Goal: Task Accomplishment & Management: Manage account settings

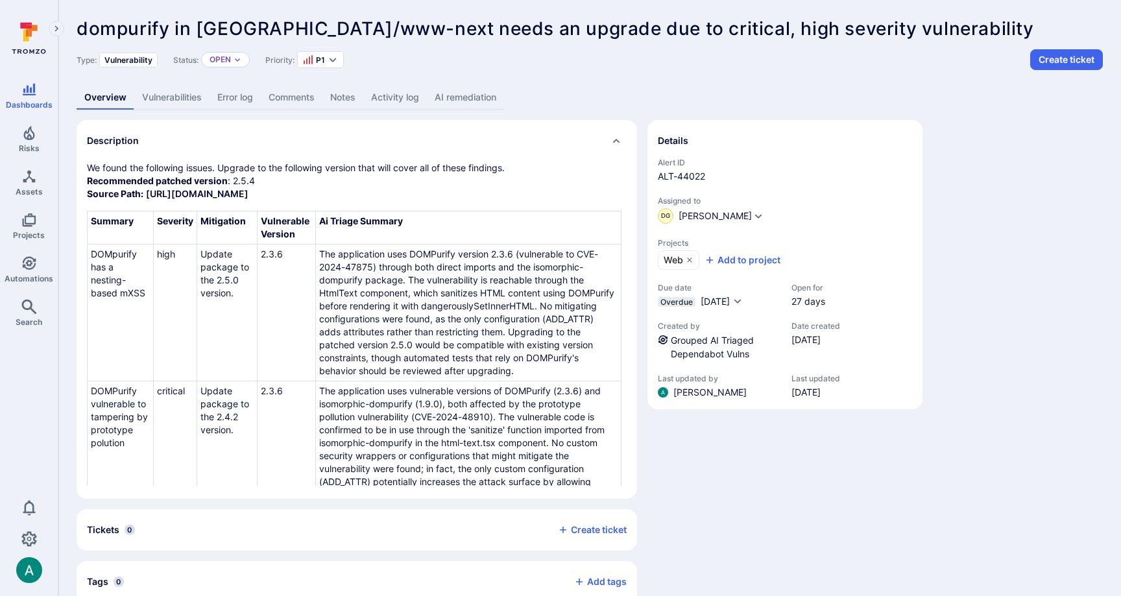
click at [463, 93] on link "AI remediation" at bounding box center [465, 98] width 77 height 24
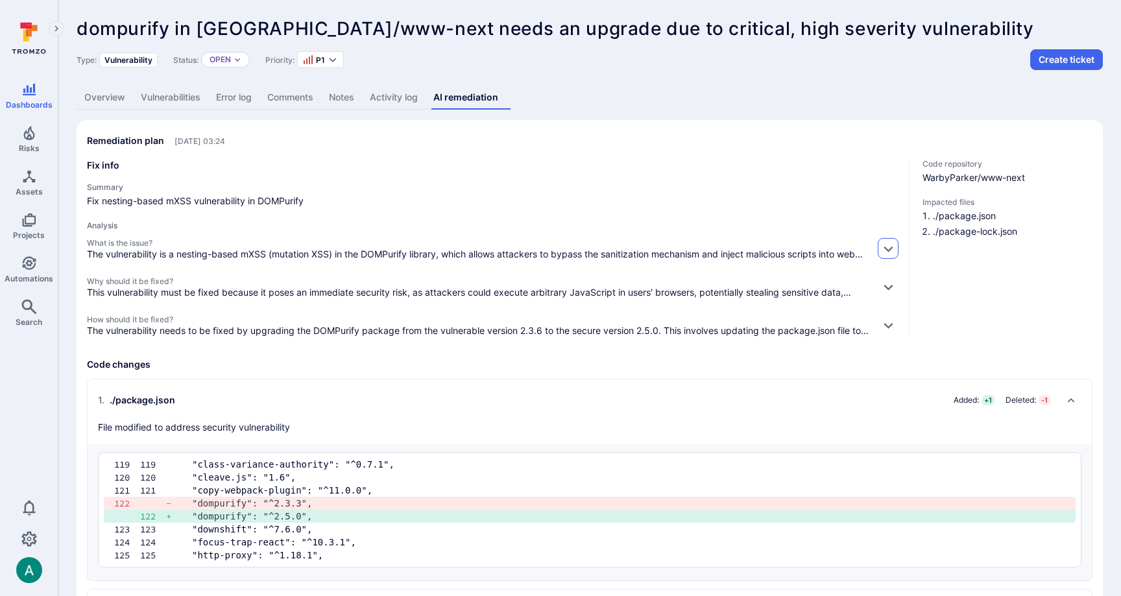
click at [884, 251] on icon "button" at bounding box center [889, 249] width 14 height 14
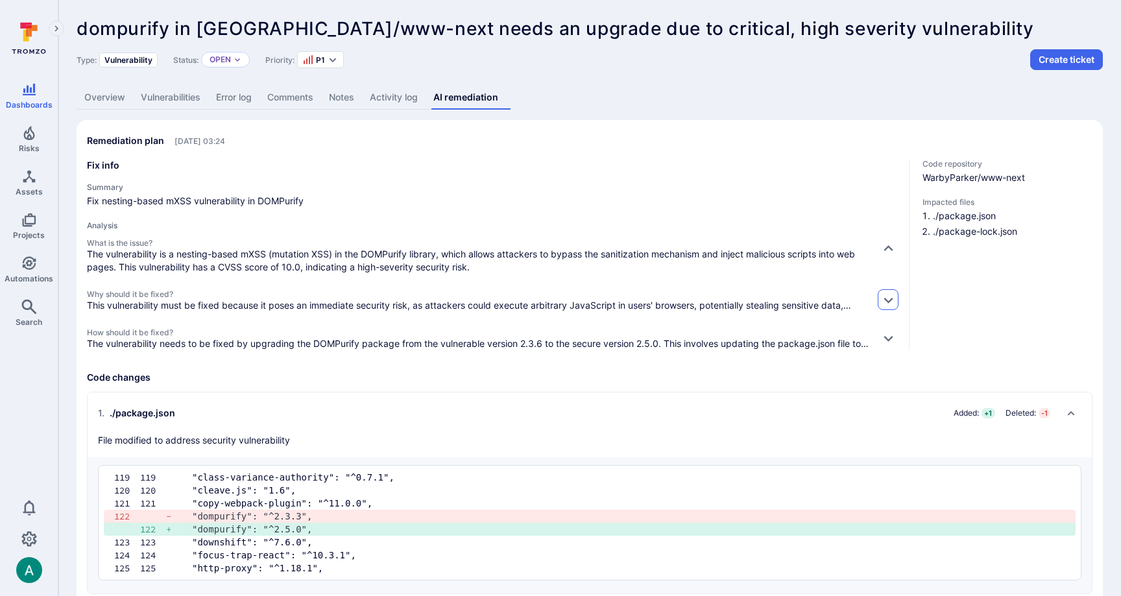
click at [891, 295] on icon "button" at bounding box center [889, 300] width 14 height 14
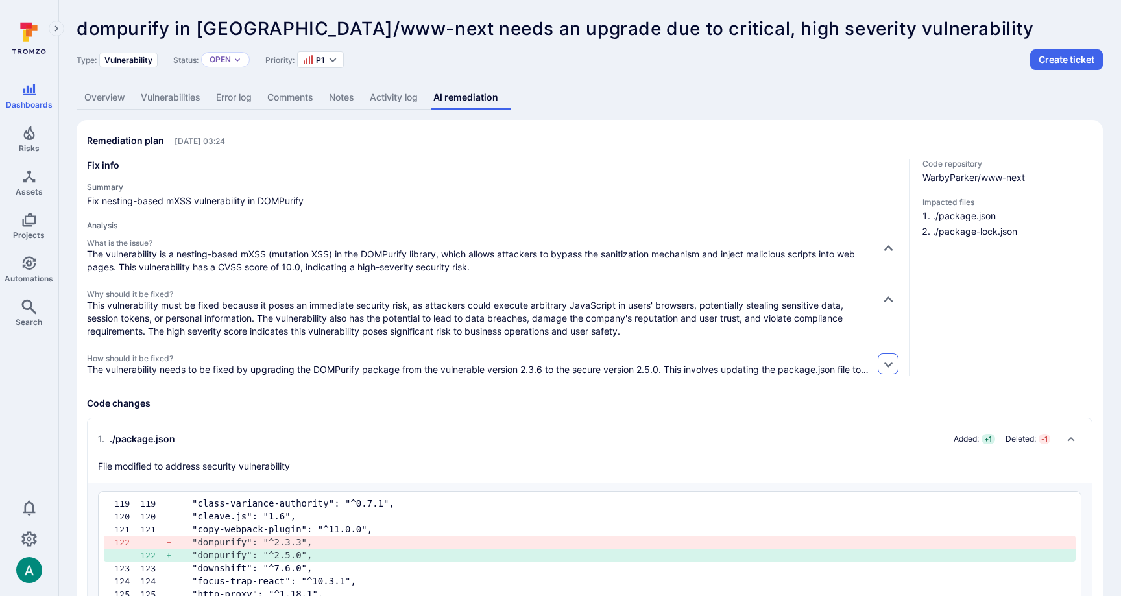
click at [889, 361] on icon "button" at bounding box center [889, 364] width 14 height 14
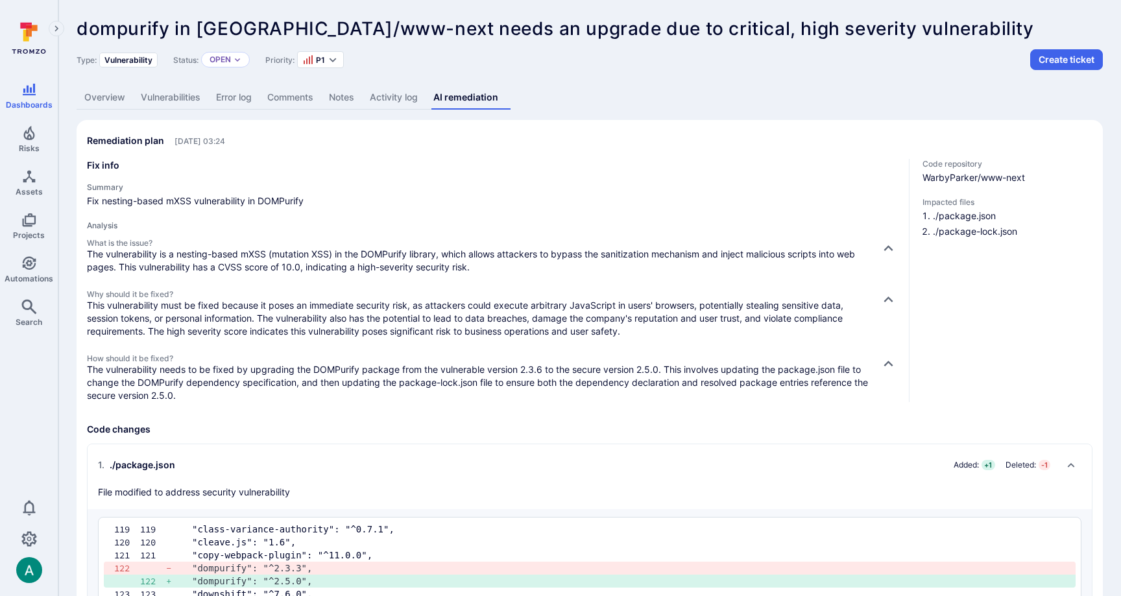
click at [223, 378] on p "The vulnerability needs to be fixed by upgrading the DOMPurify package from the…" at bounding box center [478, 382] width 783 height 39
click at [204, 357] on span "How should it be fixed?" at bounding box center [478, 359] width 783 height 10
click at [174, 101] on link "Vulnerabilities" at bounding box center [170, 98] width 75 height 24
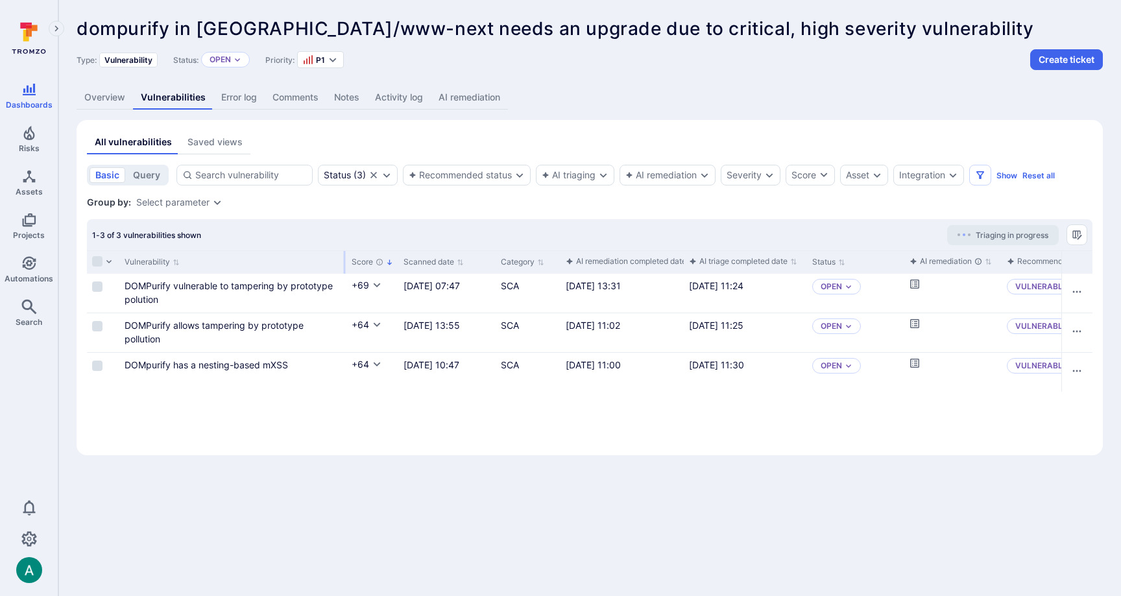
drag, startPoint x: 247, startPoint y: 265, endPoint x: 344, endPoint y: 259, distance: 97.5
click at [344, 259] on div at bounding box center [345, 262] width 2 height 23
click at [457, 101] on link "AI remediation" at bounding box center [469, 98] width 77 height 24
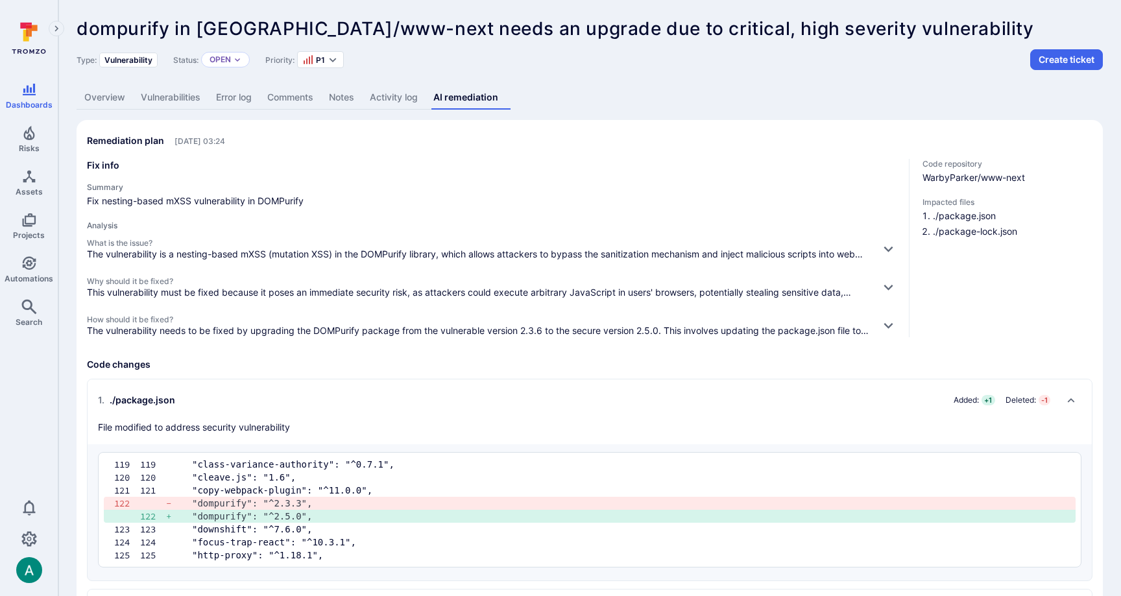
click at [182, 107] on link "Vulnerabilities" at bounding box center [170, 98] width 75 height 24
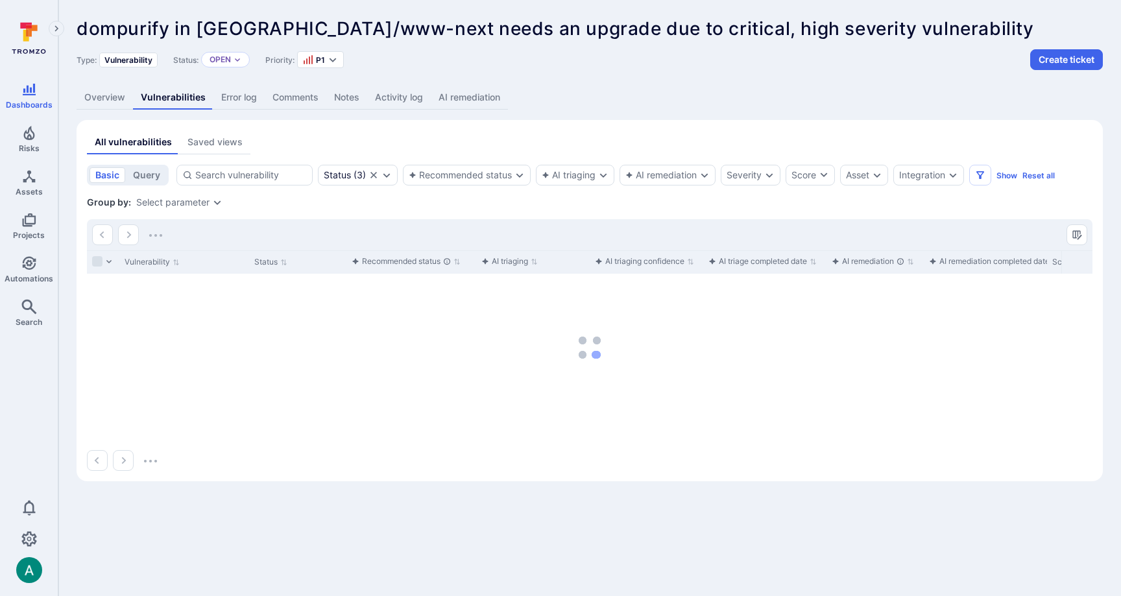
click at [181, 101] on link "Vulnerabilities" at bounding box center [173, 98] width 80 height 24
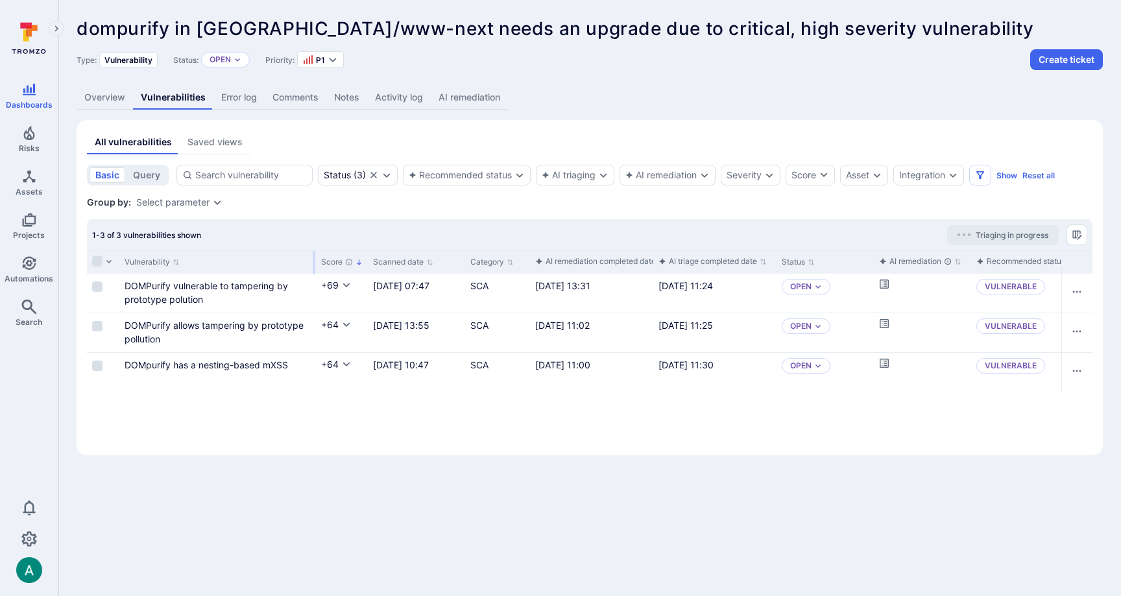
drag, startPoint x: 247, startPoint y: 263, endPoint x: 313, endPoint y: 262, distance: 66.8
click at [313, 262] on div at bounding box center [314, 262] width 2 height 23
click at [387, 97] on link "Activity log" at bounding box center [399, 98] width 64 height 24
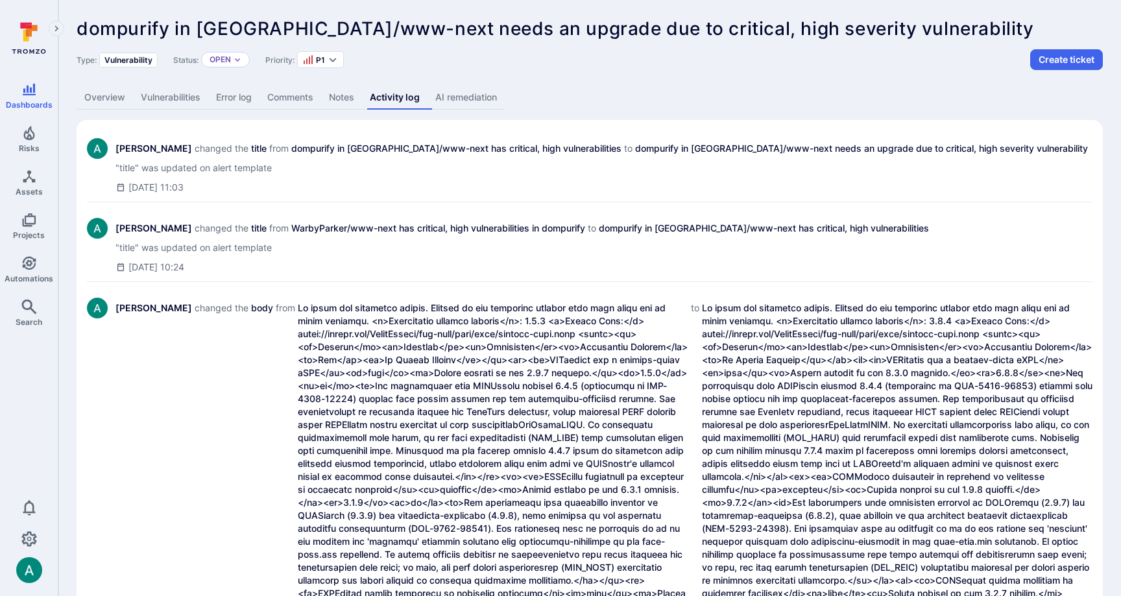
drag, startPoint x: 374, startPoint y: 132, endPoint x: 392, endPoint y: 104, distance: 33.8
click at [375, 130] on div "[PERSON_NAME] changed the title from dompurify in [GEOGRAPHIC_DATA]/www-next ha…" at bounding box center [589, 166] width 1005 height 72
drag, startPoint x: 457, startPoint y: 93, endPoint x: 433, endPoint y: 86, distance: 24.4
click at [456, 93] on link "AI remediation" at bounding box center [465, 98] width 77 height 24
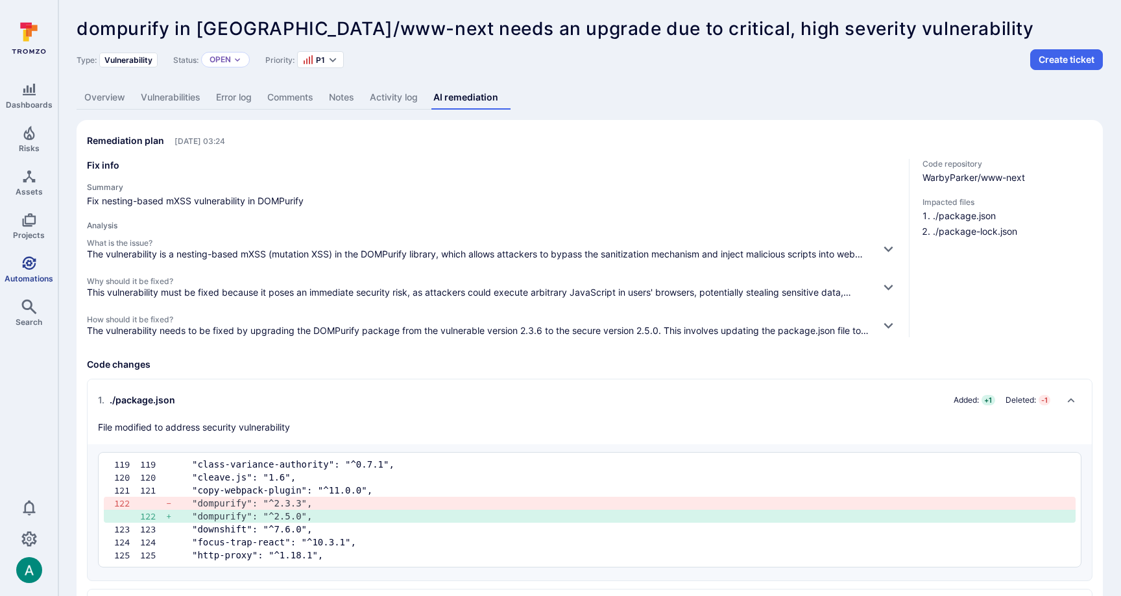
click at [20, 272] on link "Automations" at bounding box center [29, 269] width 58 height 38
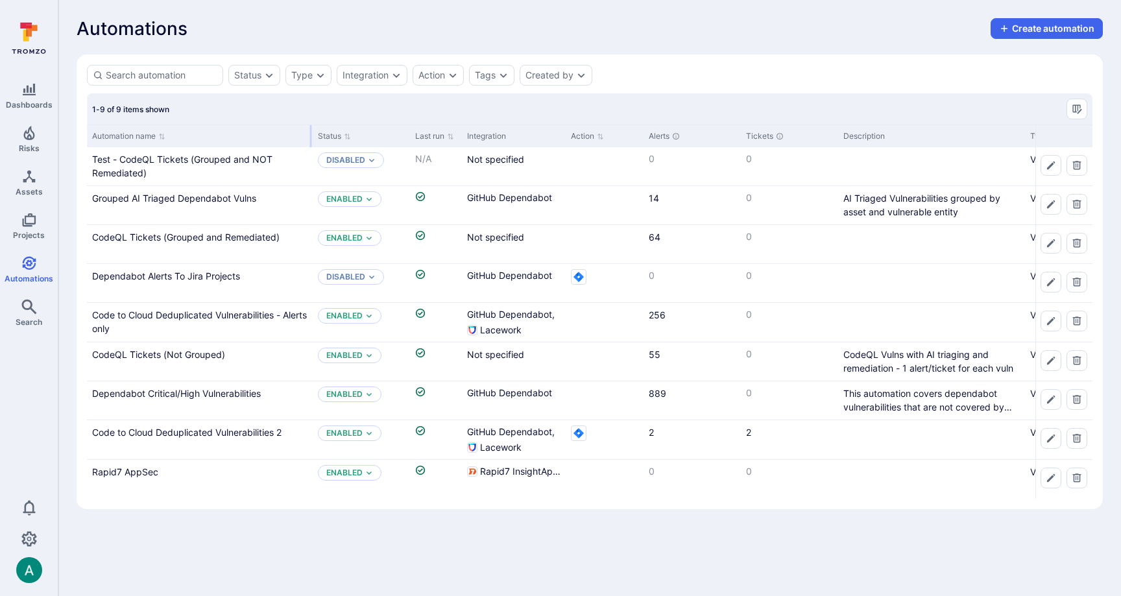
drag, startPoint x: 215, startPoint y: 132, endPoint x: 311, endPoint y: 131, distance: 96.0
click at [311, 131] on div "Automation name" at bounding box center [200, 136] width 226 height 23
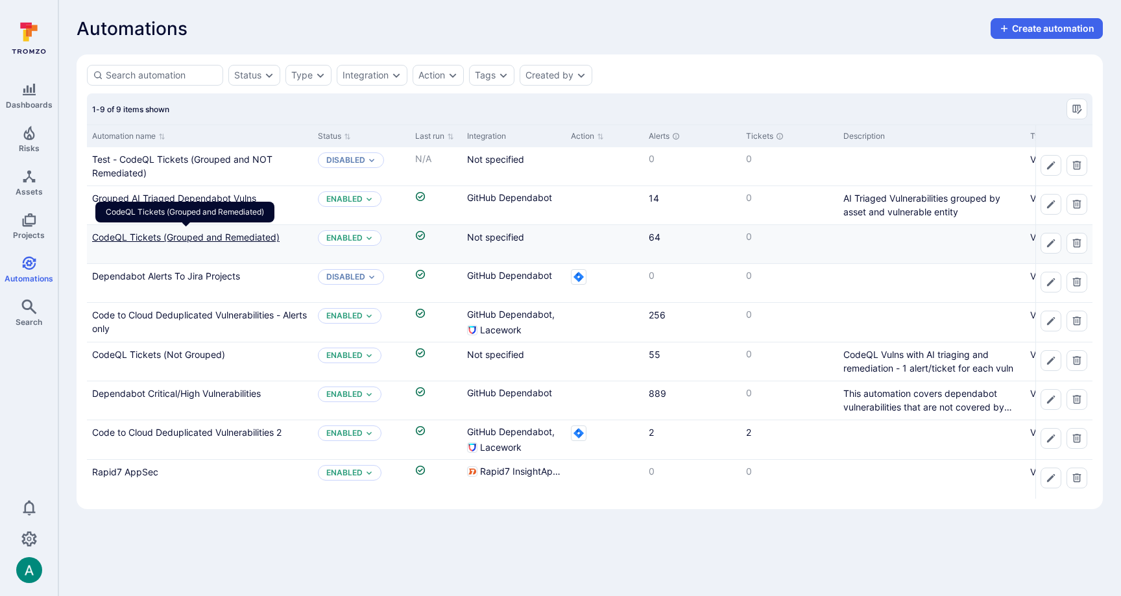
click at [210, 233] on link "CodeQL Tickets (Grouped and Remediated)" at bounding box center [185, 237] width 187 height 11
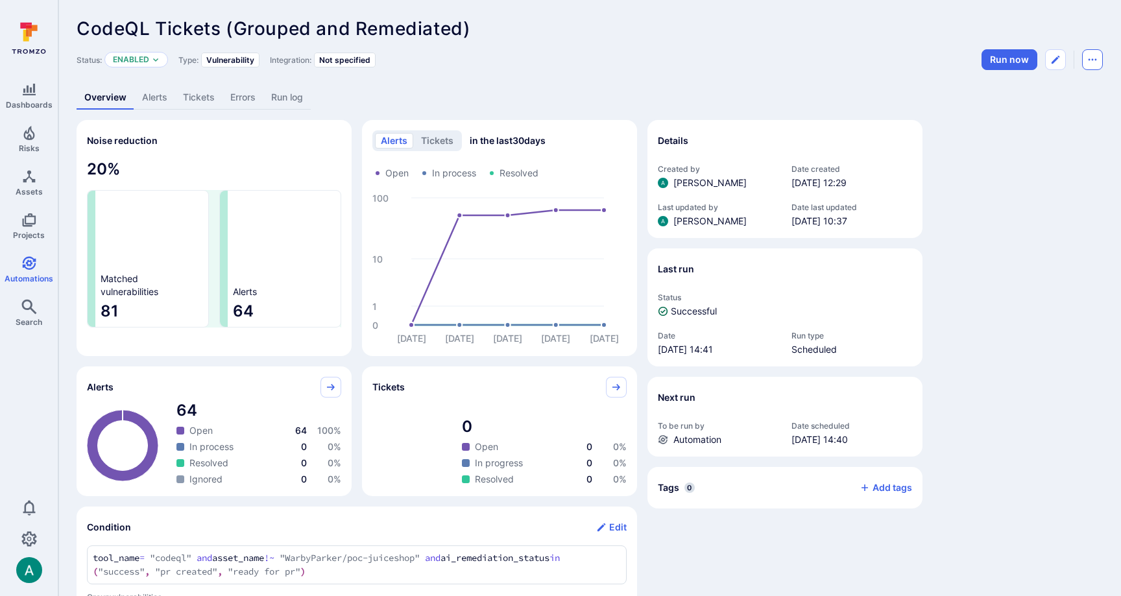
click at [1089, 56] on icon "Automation menu" at bounding box center [1092, 59] width 10 height 10
click at [1033, 84] on li "Duplicate" at bounding box center [1038, 88] width 118 height 21
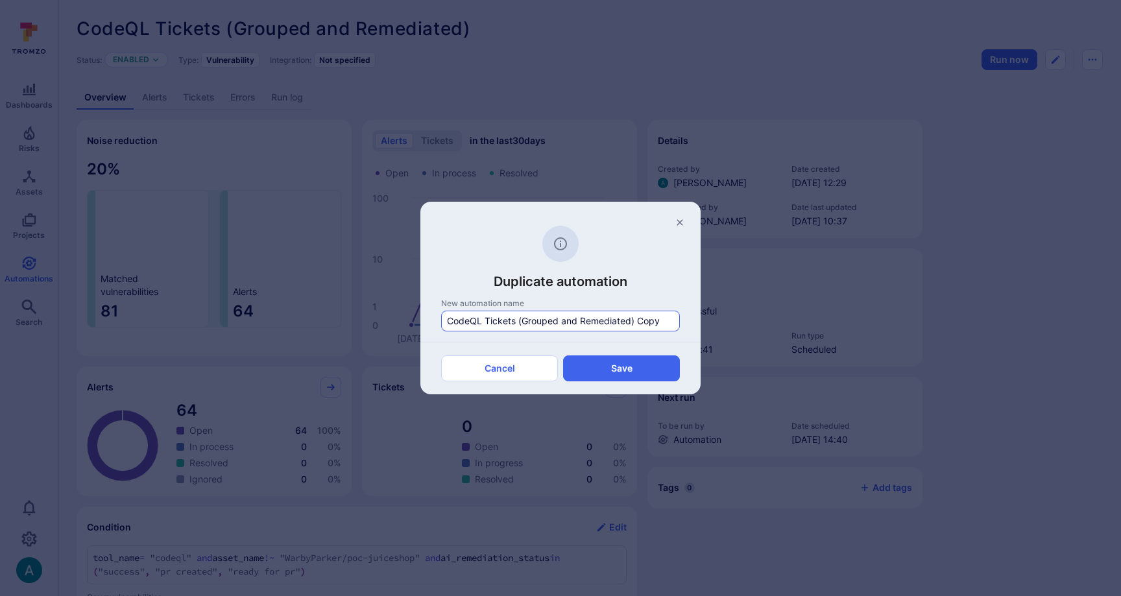
drag, startPoint x: 562, startPoint y: 322, endPoint x: 610, endPoint y: 320, distance: 48.0
click at [610, 320] on input "CodeQL Tickets (Grouped and Remediated) Copy" at bounding box center [560, 321] width 227 height 13
click at [448, 320] on input "CodeQL Tickets (Grouped and Remediated) Copy" at bounding box center [560, 321] width 227 height 13
type input "For Triage - CodeQL (Grouped)"
click at [589, 370] on button "Save" at bounding box center [621, 368] width 117 height 26
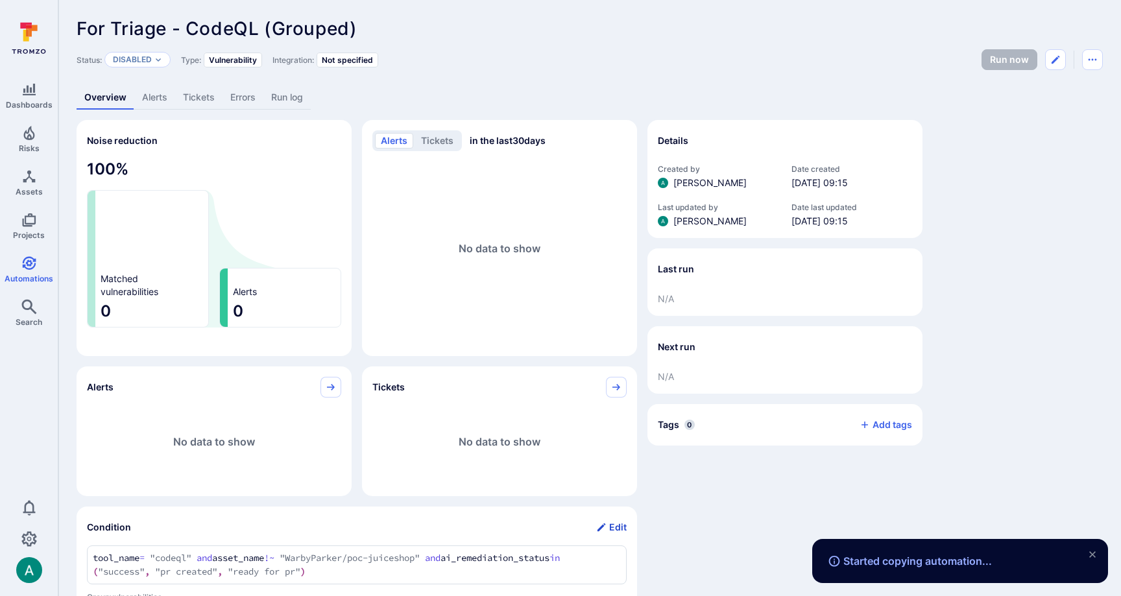
click at [613, 532] on button "Edit" at bounding box center [611, 527] width 30 height 21
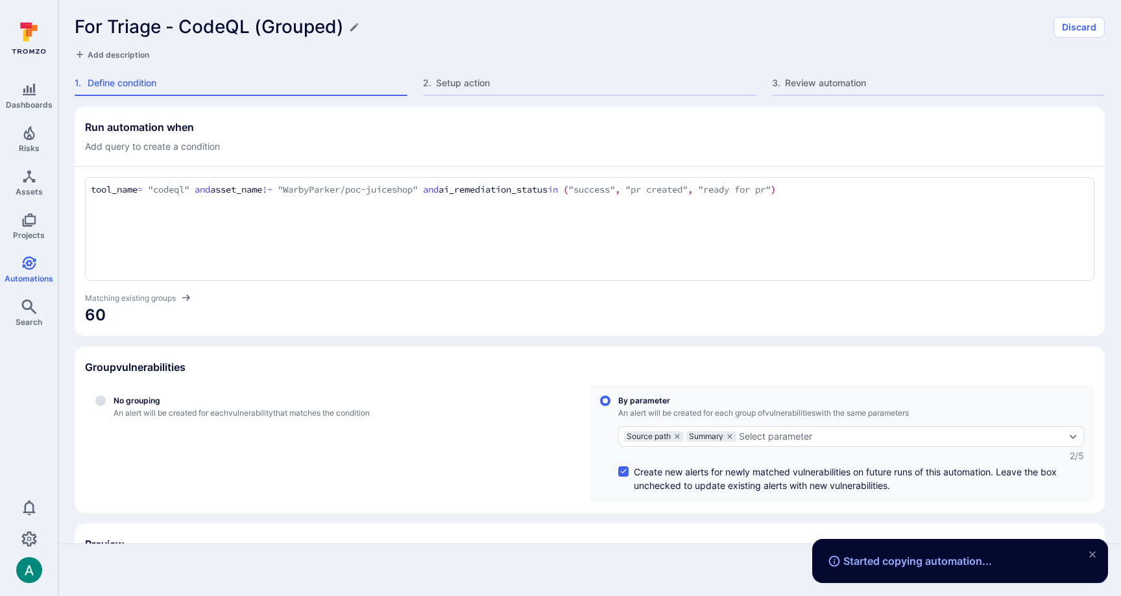
click at [291, 187] on textarea "tool_name = "codeql" and asset_name !~ "WarbyParker/poc-juiceshop" and ai_remed…" at bounding box center [590, 190] width 998 height 14
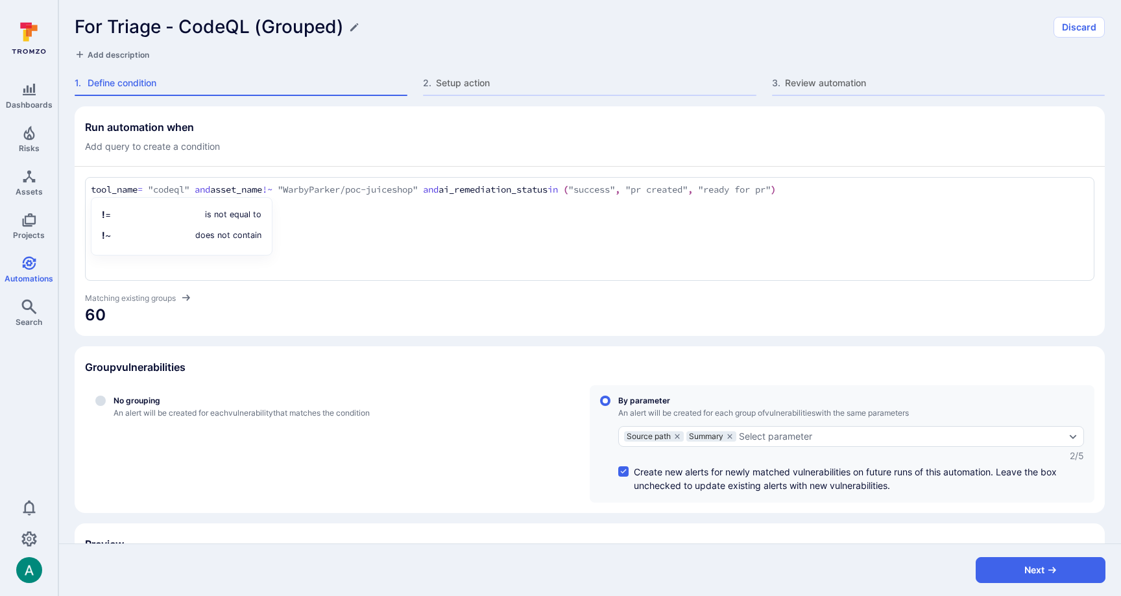
click at [490, 184] on textarea "tool_name = "codeql" and asset_name !~ "WarbyParker/poc-juiceshop" and ai_remed…" at bounding box center [590, 190] width 998 height 14
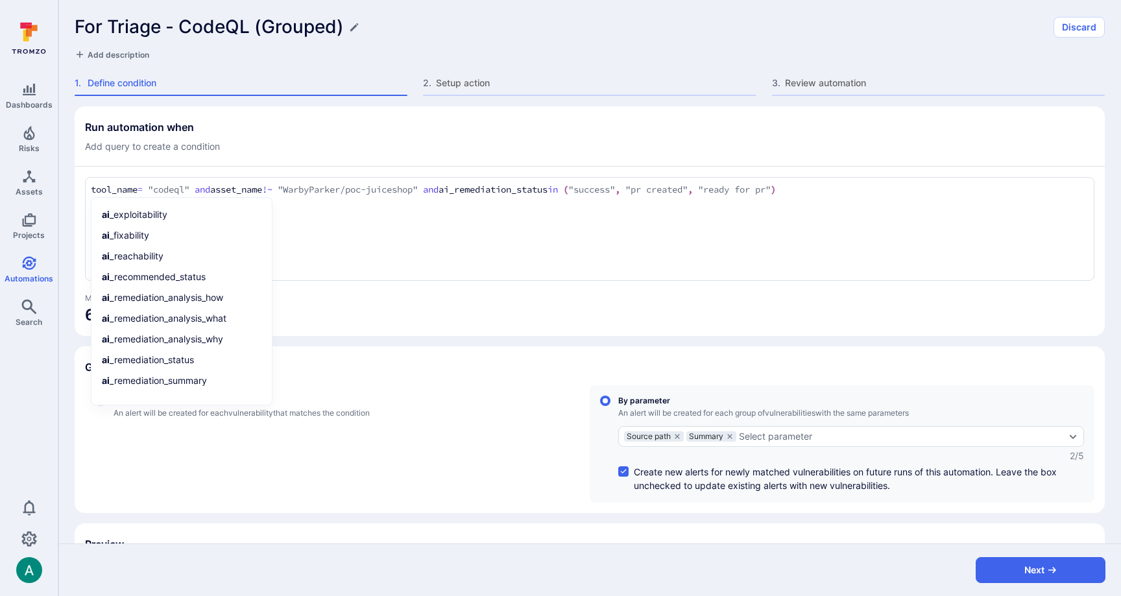
click at [522, 190] on textarea "tool_name = "codeql" and asset_name !~ "WarbyParker/poc-juiceshop" and ai_remed…" at bounding box center [590, 190] width 998 height 14
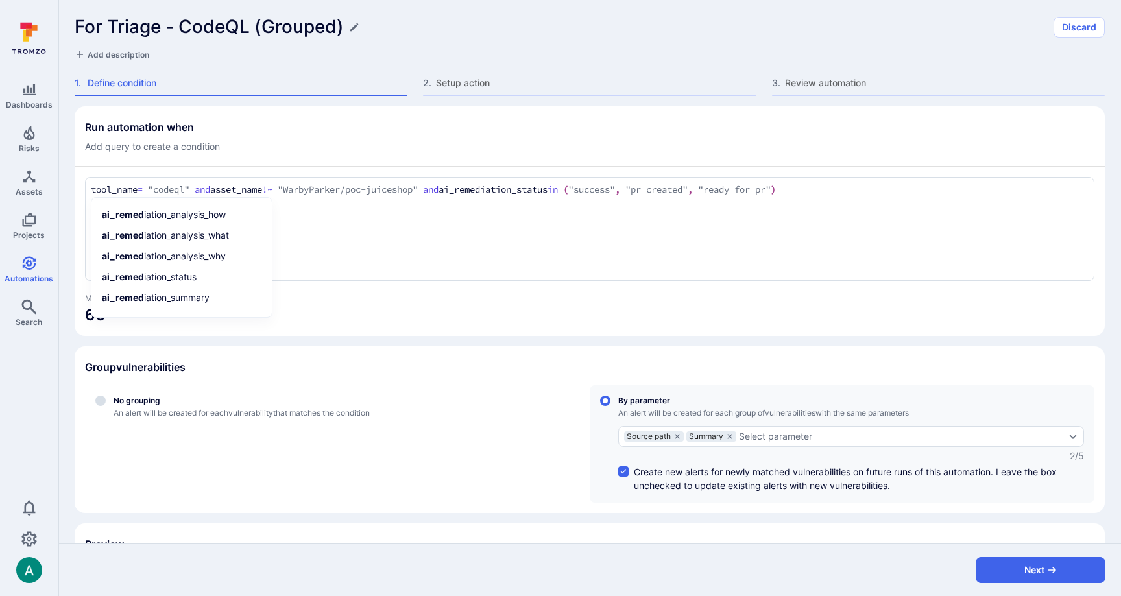
click at [522, 190] on textarea "tool_name = "codeql" and asset_name !~ "WarbyParker/poc-juiceshop" and ai_remed…" at bounding box center [590, 190] width 998 height 14
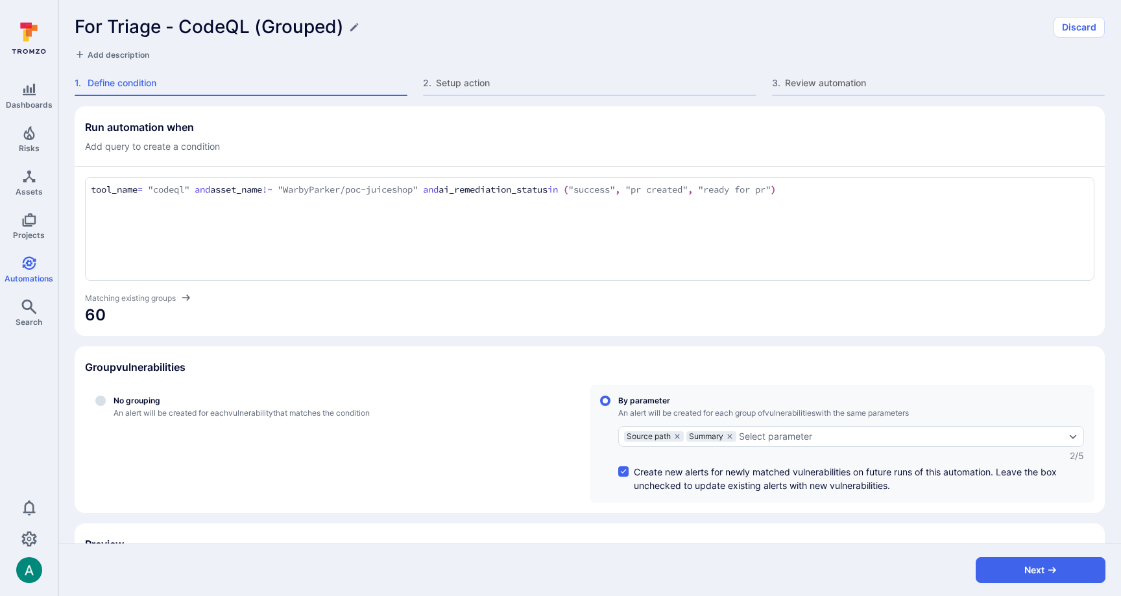
click at [527, 188] on textarea "tool_name = "codeql" and asset_name !~ "WarbyParker/poc-juiceshop" and ai_remed…" at bounding box center [590, 190] width 998 height 14
drag, startPoint x: 477, startPoint y: 189, endPoint x: 961, endPoint y: 193, distance: 483.3
click at [961, 193] on textarea "tool_name = "codeql" and asset_name !~ "WarbyParker/poc-juiceshop" and ai_remed…" at bounding box center [590, 190] width 998 height 14
type textarea "tool_name = "codeql" and asset_name !~ "WarbyParker/poc-juiceshop" and ai_recom…"
click at [959, 326] on span "200" at bounding box center [589, 315] width 1009 height 21
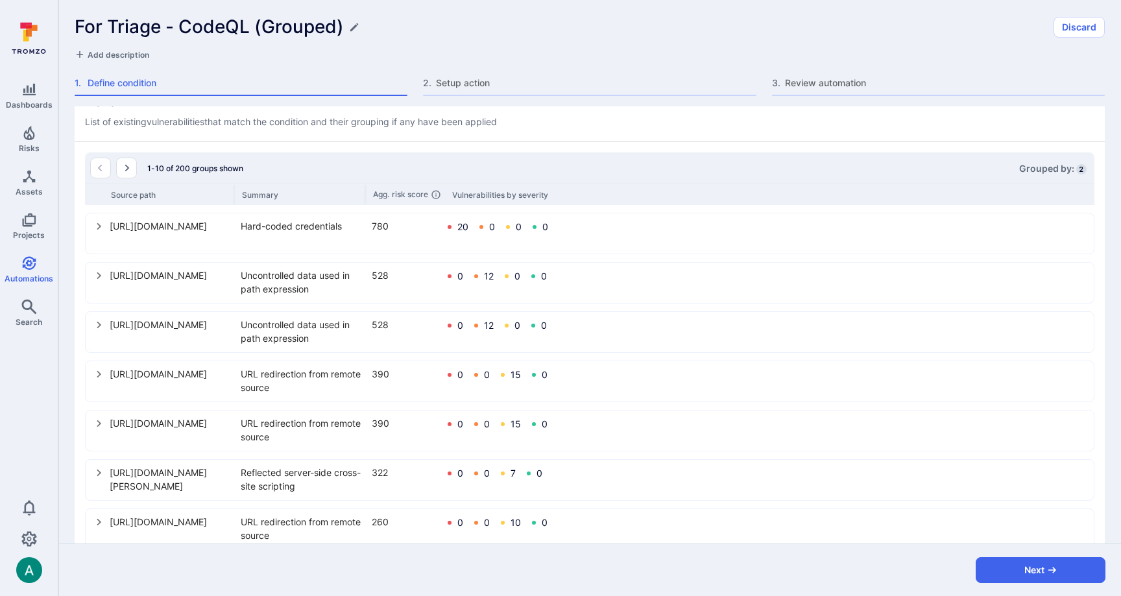
scroll to position [485, 0]
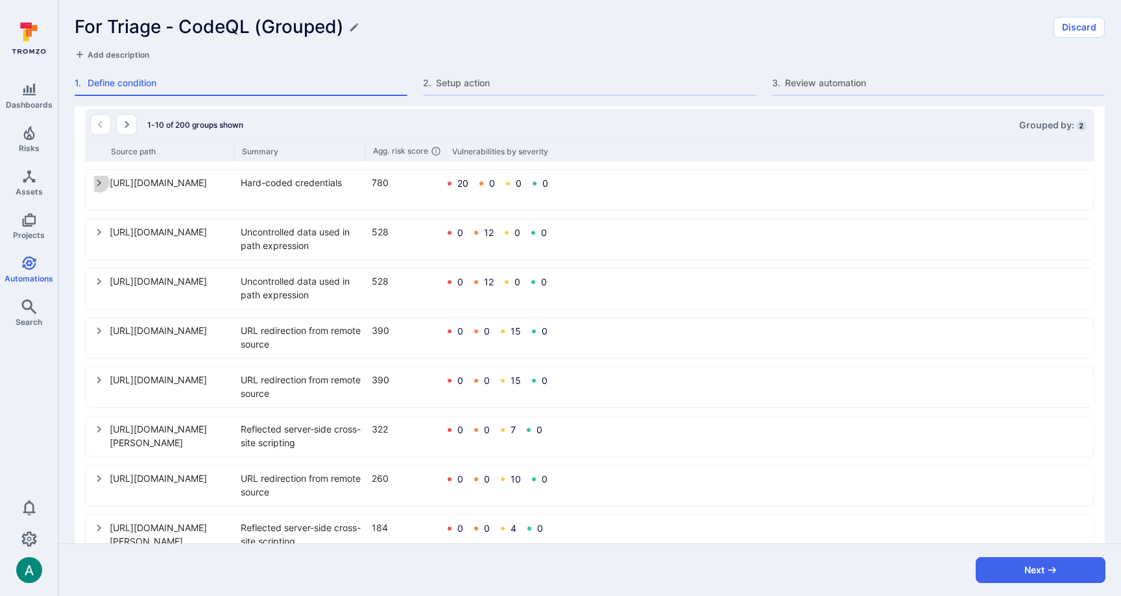
click at [96, 187] on icon "select group" at bounding box center [99, 183] width 10 height 10
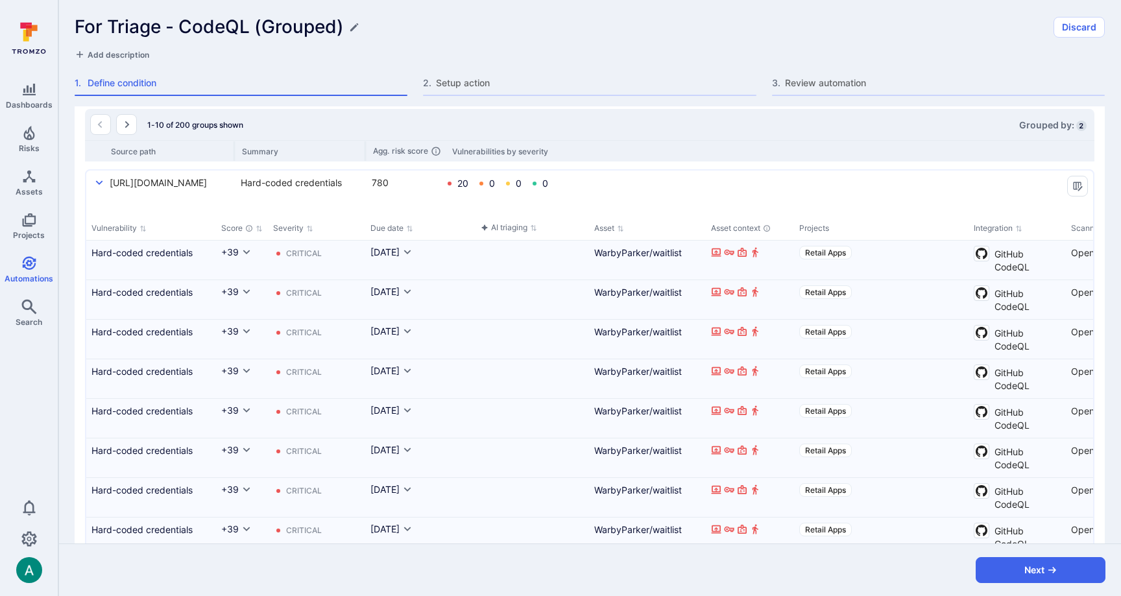
scroll to position [486, 0]
click at [94, 179] on icon "select group" at bounding box center [99, 181] width 10 height 10
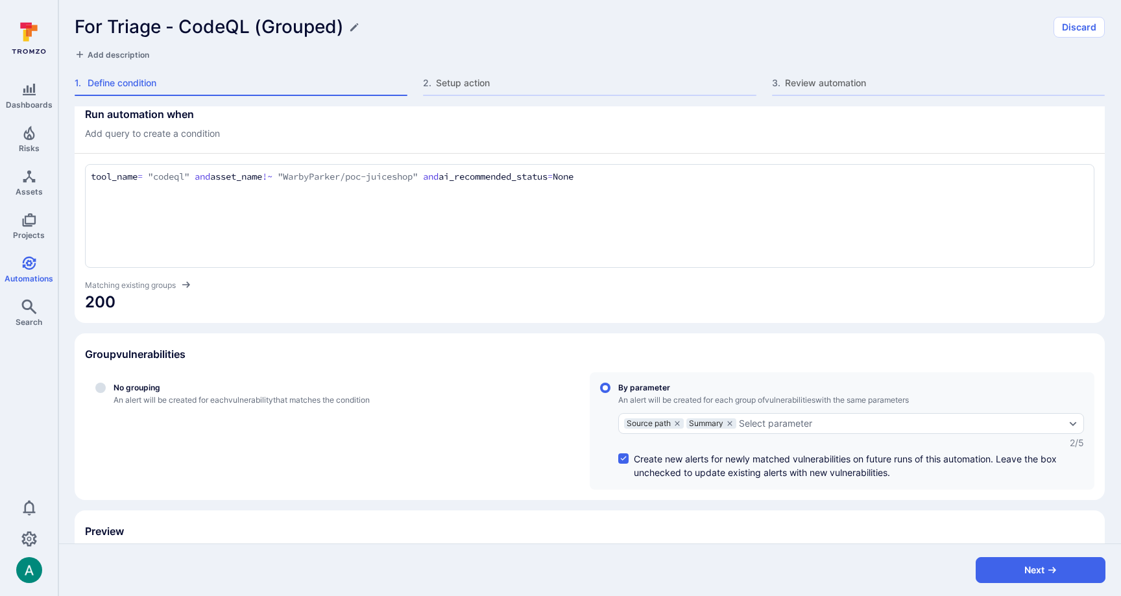
scroll to position [12, 0]
click at [1019, 565] on button "Next" at bounding box center [1041, 570] width 130 height 26
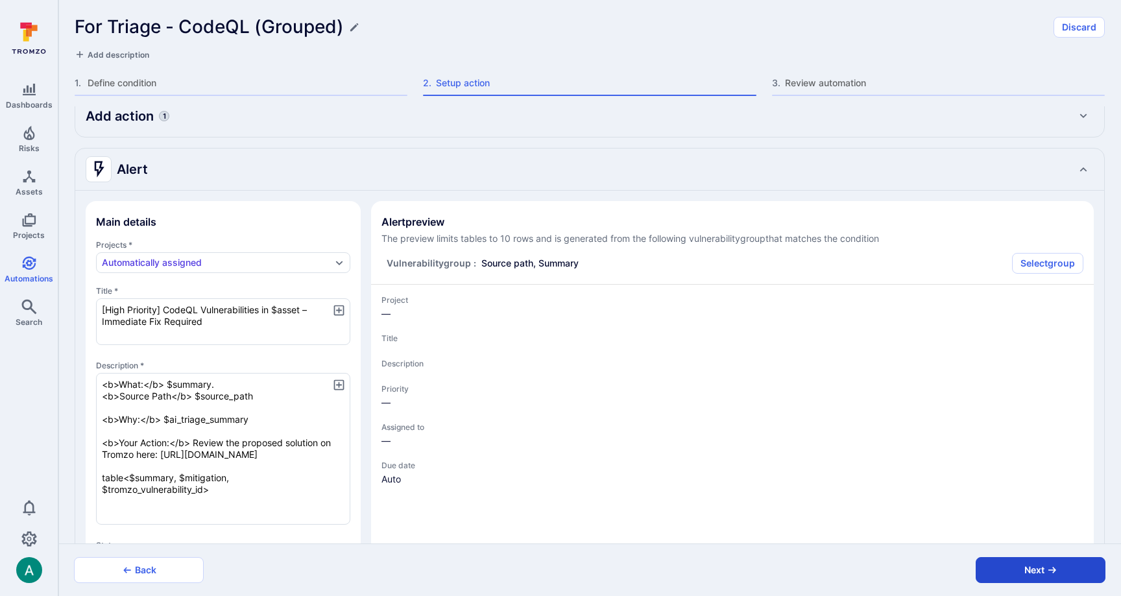
type textarea "x"
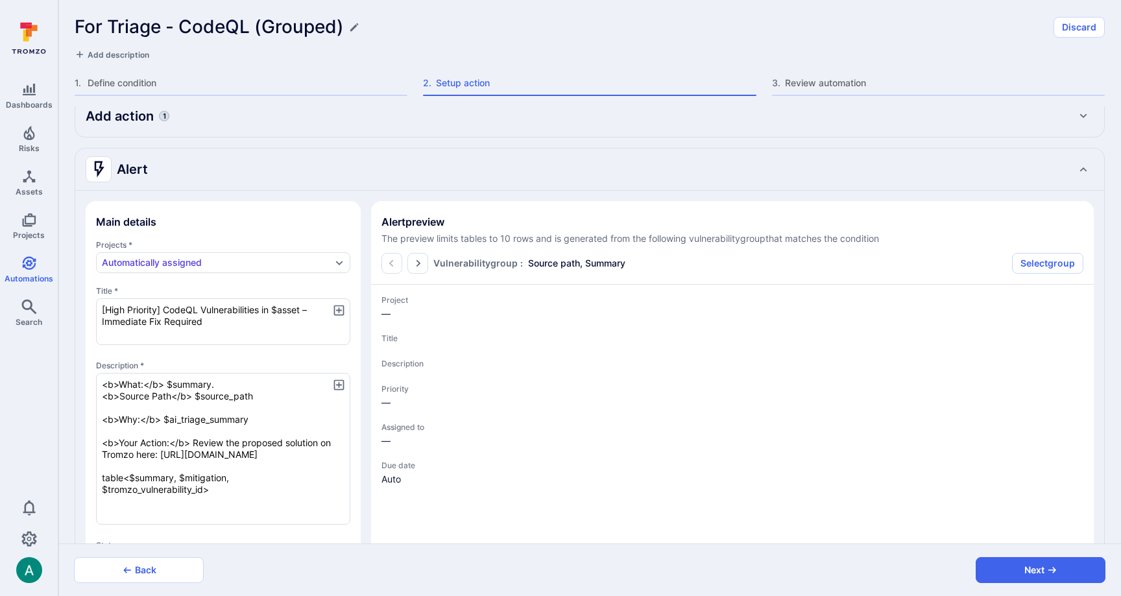
type textarea "x"
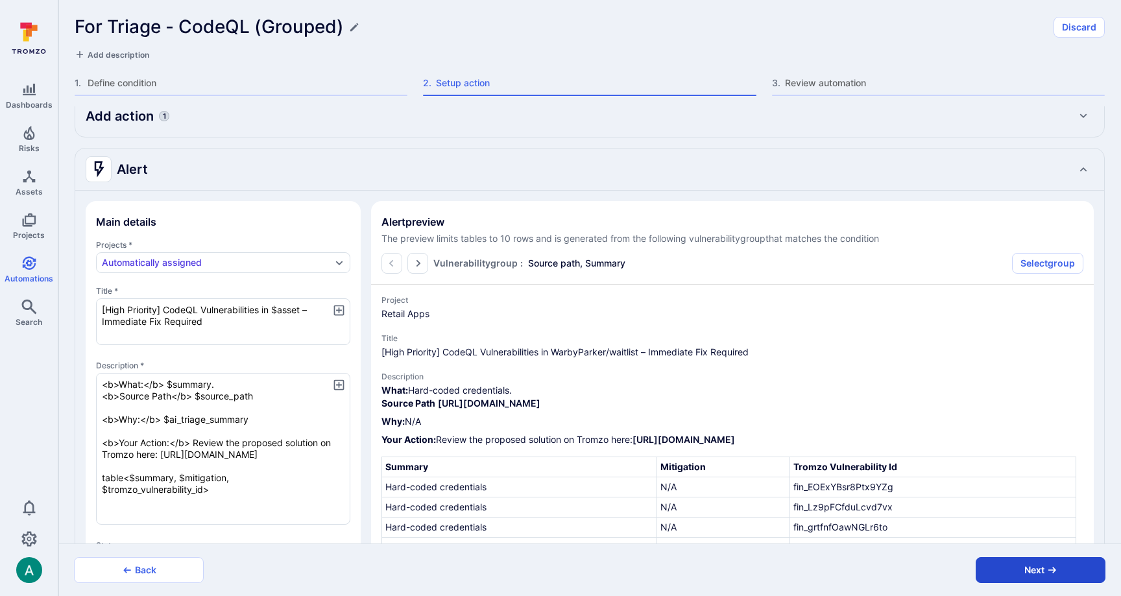
click at [1035, 577] on button "Next" at bounding box center [1041, 570] width 130 height 26
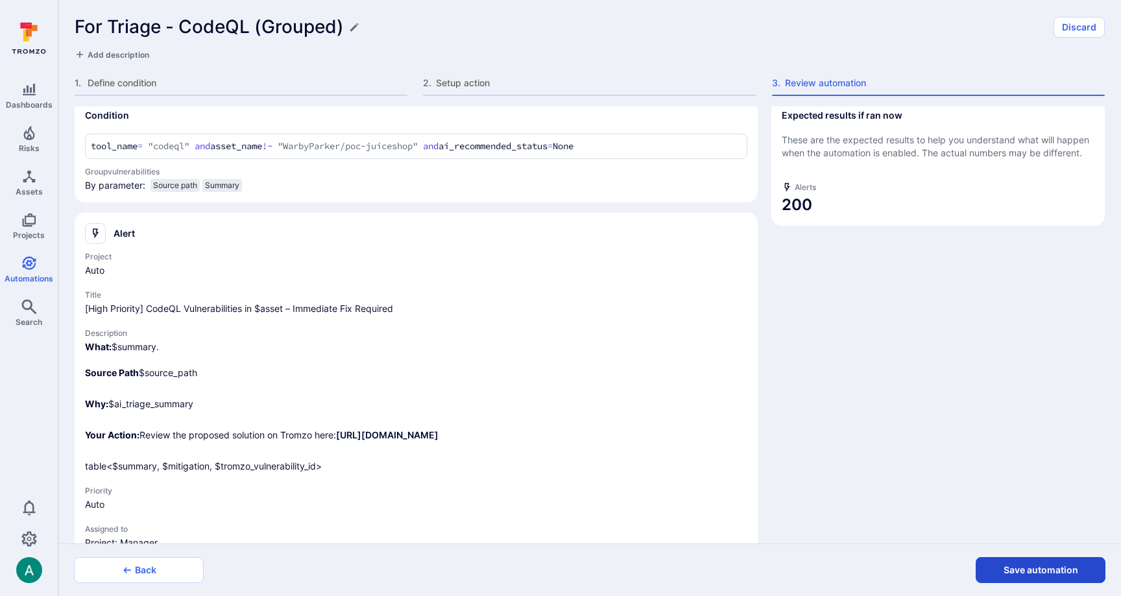
click at [1035, 576] on button "Save automation" at bounding box center [1041, 570] width 130 height 26
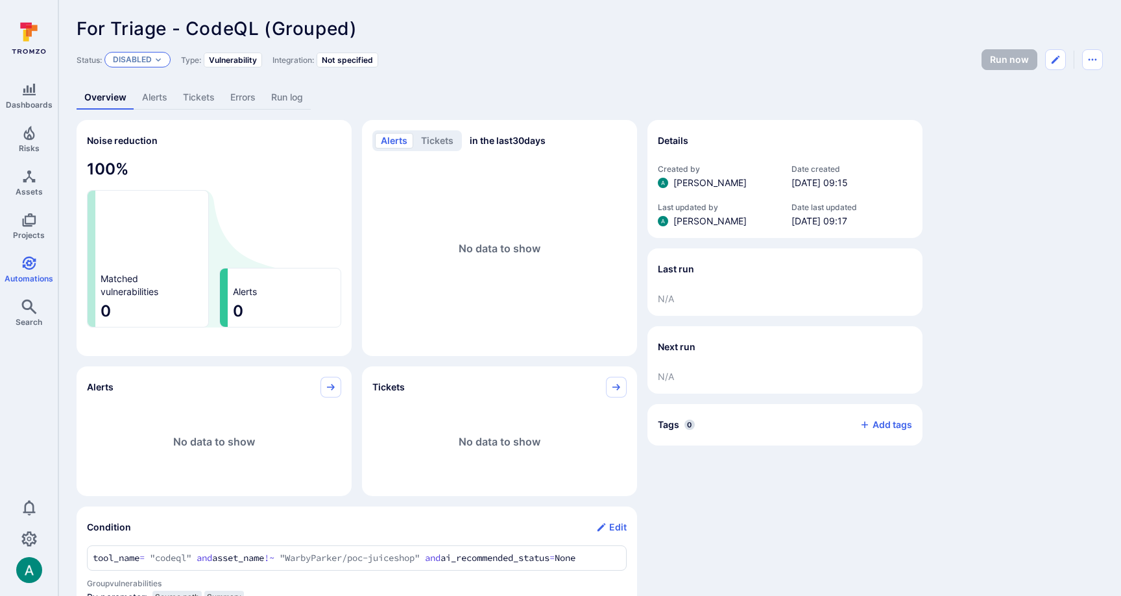
click at [143, 60] on p "Disabled" at bounding box center [132, 59] width 39 height 10
click at [145, 87] on span "Enabled" at bounding box center [134, 92] width 36 height 10
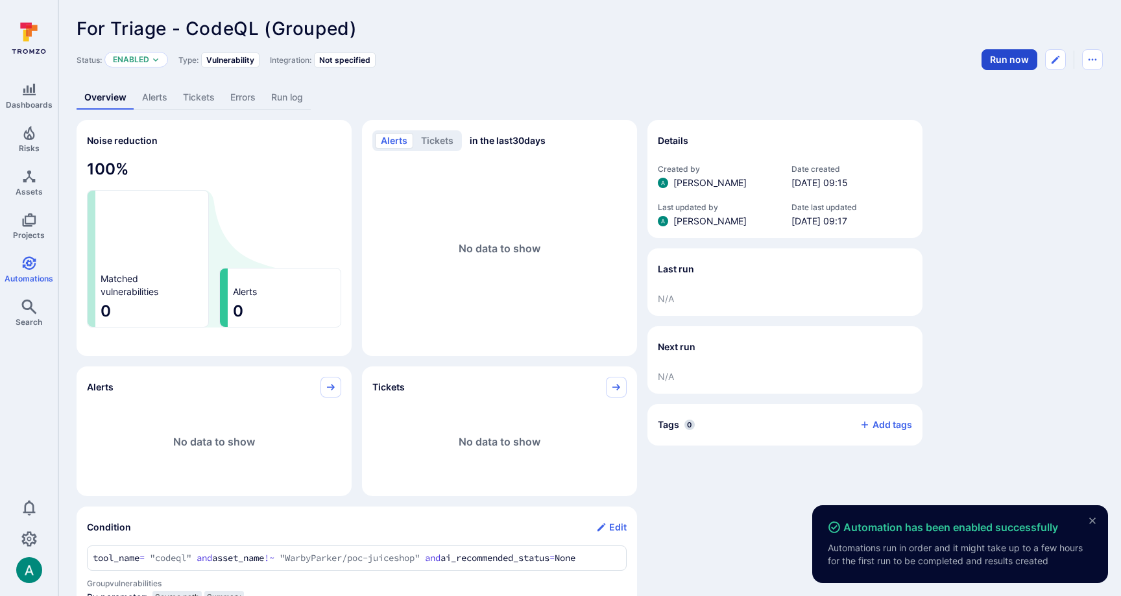
click at [1011, 62] on button "Run now" at bounding box center [1009, 59] width 56 height 21
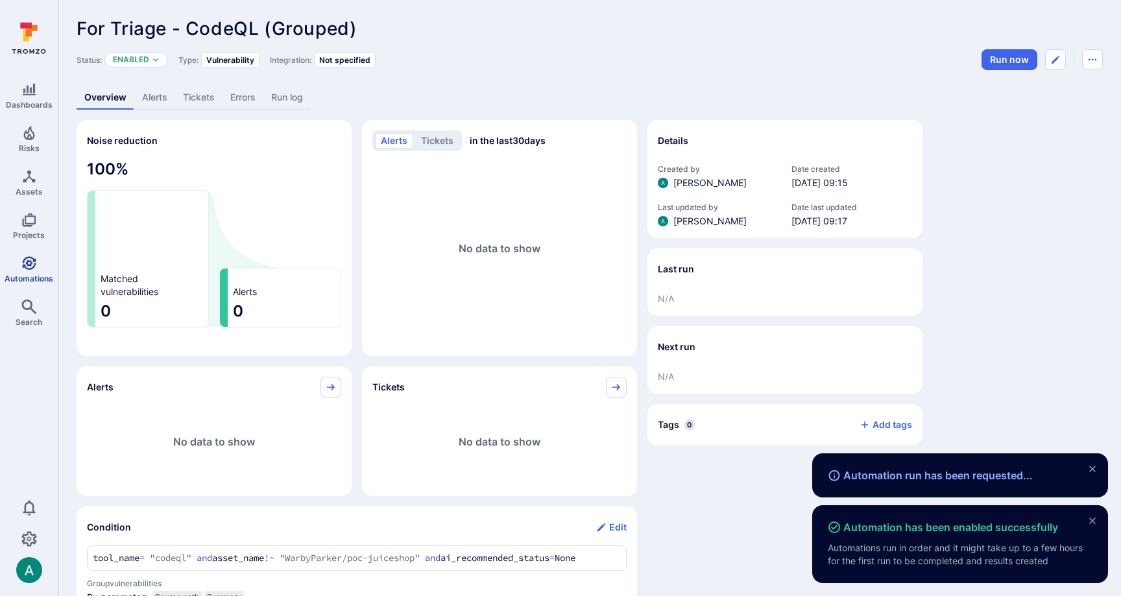
click at [17, 272] on link "Automations" at bounding box center [29, 269] width 58 height 38
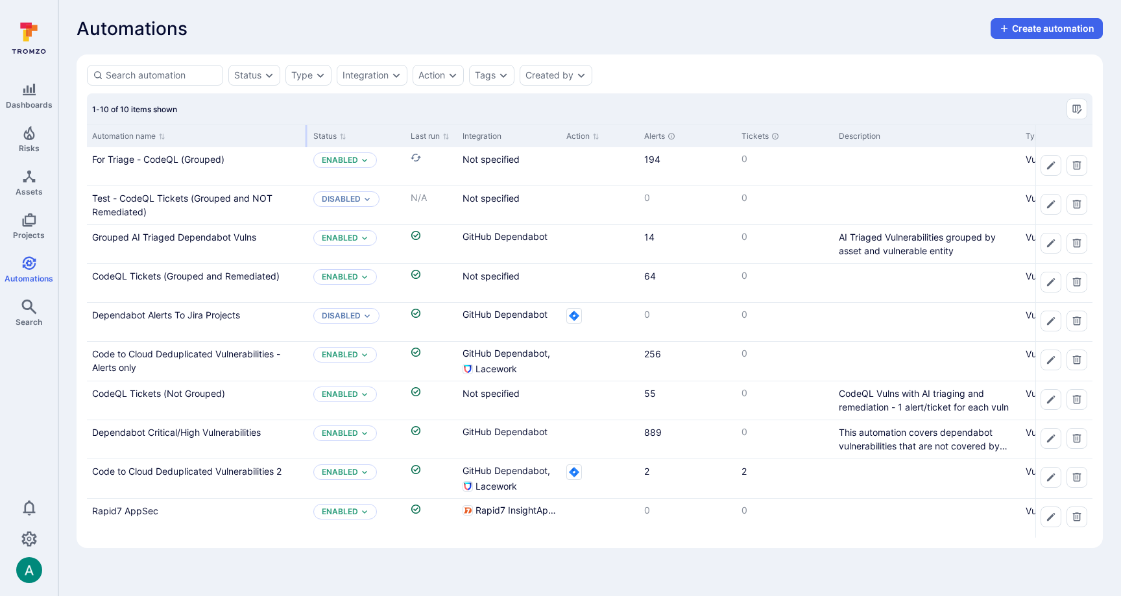
drag, startPoint x: 214, startPoint y: 136, endPoint x: 306, endPoint y: 135, distance: 91.5
click at [306, 135] on div at bounding box center [307, 136] width 2 height 22
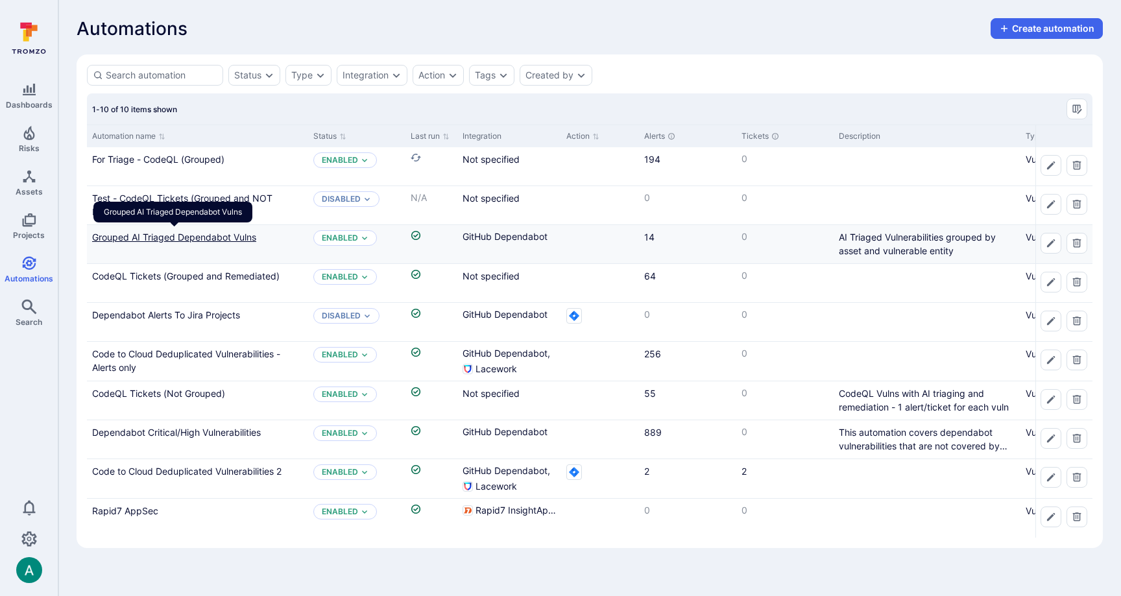
click at [110, 239] on link "Grouped AI Triaged Dependabot Vulns" at bounding box center [174, 237] width 164 height 11
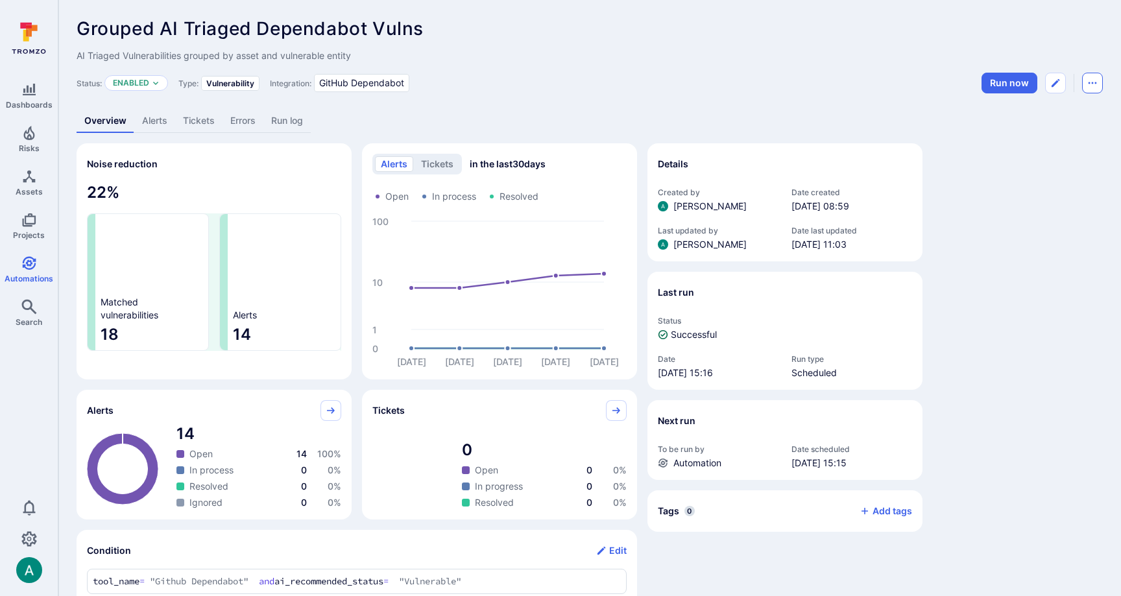
click at [1090, 86] on icon "Automation menu" at bounding box center [1092, 83] width 10 height 10
click at [1060, 107] on li "Duplicate" at bounding box center [1038, 112] width 118 height 21
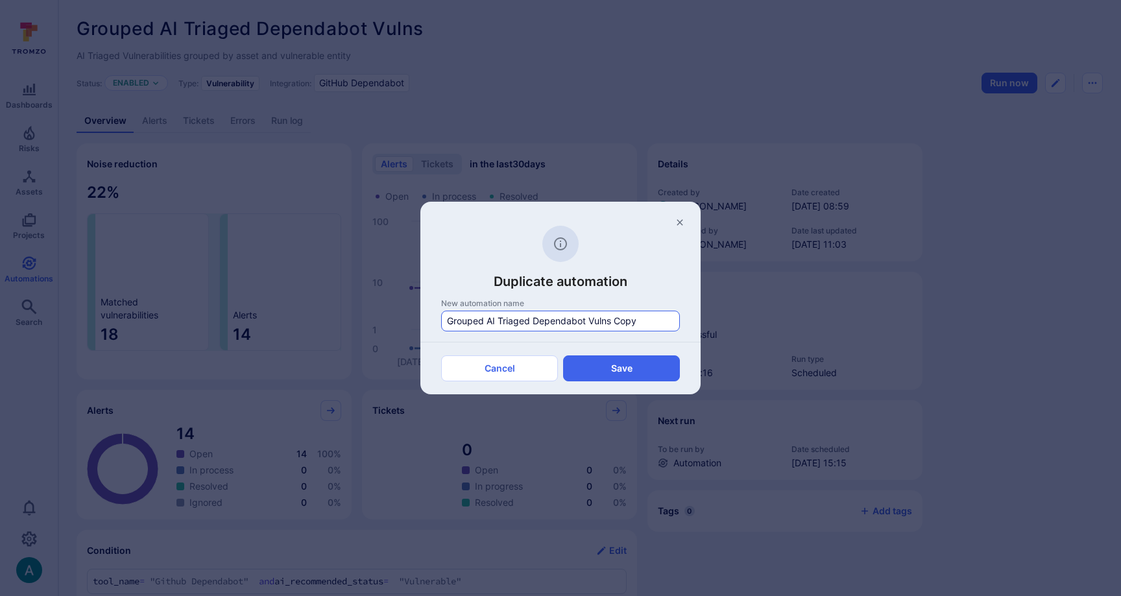
drag, startPoint x: 491, startPoint y: 344, endPoint x: 522, endPoint y: 329, distance: 34.2
click at [493, 344] on div "Cancel Save" at bounding box center [560, 368] width 280 height 53
drag, startPoint x: 533, startPoint y: 320, endPoint x: 336, endPoint y: 312, distance: 196.7
click at [336, 312] on div "Duplicate automation New automation name Grouped AI Triaged Dependabot Vulns Co…" at bounding box center [560, 298] width 1121 height 596
type input "For Triage - Dependabot Vulns"
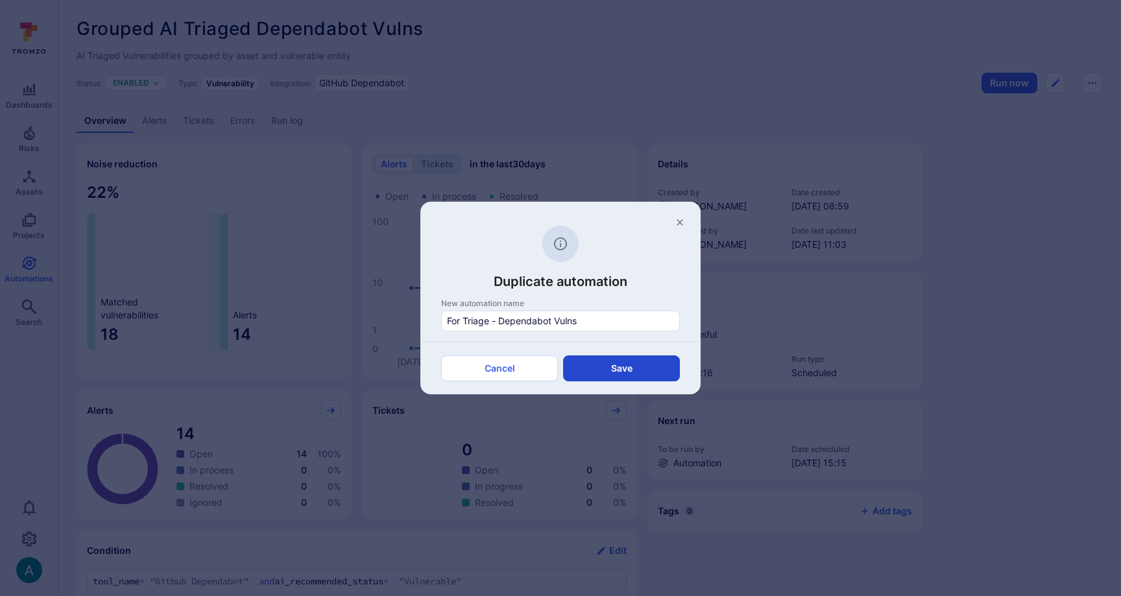
click at [607, 367] on button "Save" at bounding box center [621, 368] width 117 height 26
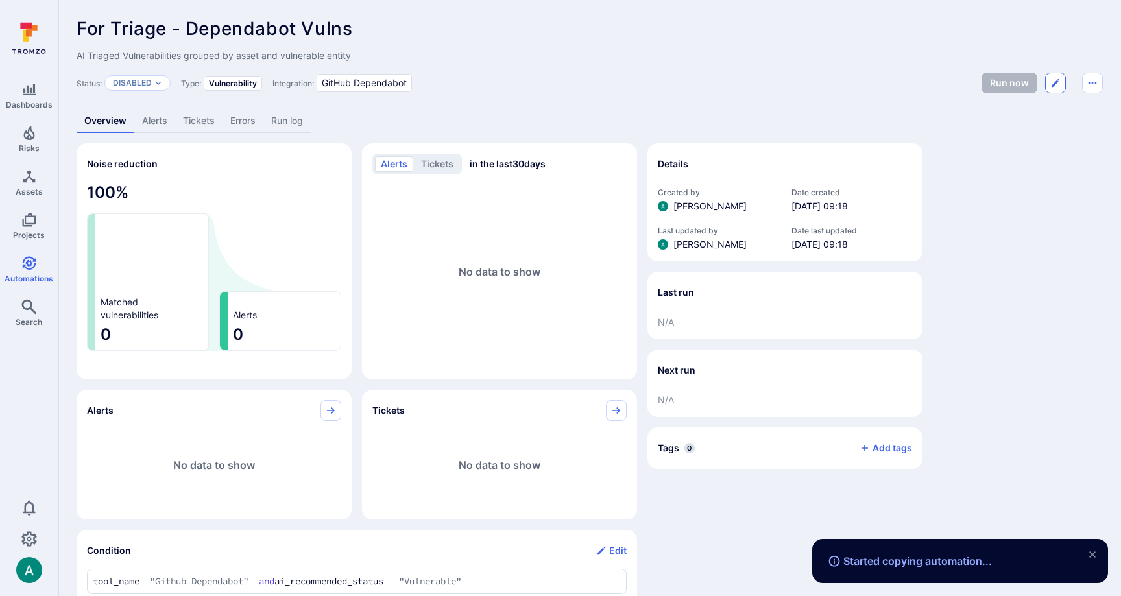
click at [1055, 80] on icon "Edit automation" at bounding box center [1055, 83] width 10 height 10
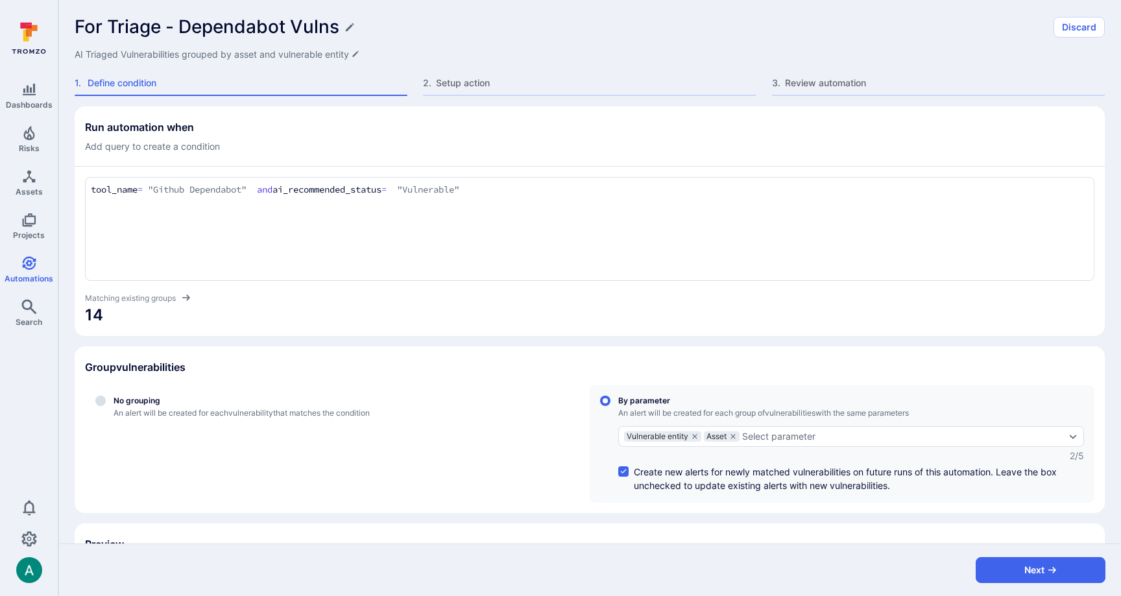
drag, startPoint x: 346, startPoint y: 187, endPoint x: 403, endPoint y: 189, distance: 57.1
click at [347, 187] on textarea "tool_name = "Github Dependabot" and ai_recommended_status = "Vulnerable"" at bounding box center [590, 190] width 998 height 14
click at [413, 191] on textarea "tool_name = "Github Dependabot" and ai_recommended_status = "Vulnerable"" at bounding box center [590, 190] width 998 height 14
drag, startPoint x: 430, startPoint y: 186, endPoint x: 590, endPoint y: 186, distance: 159.6
click at [590, 186] on textarea "tool_name = "Github Dependabot" and ai_recommended_status = "Vulnerable"" at bounding box center [590, 190] width 998 height 14
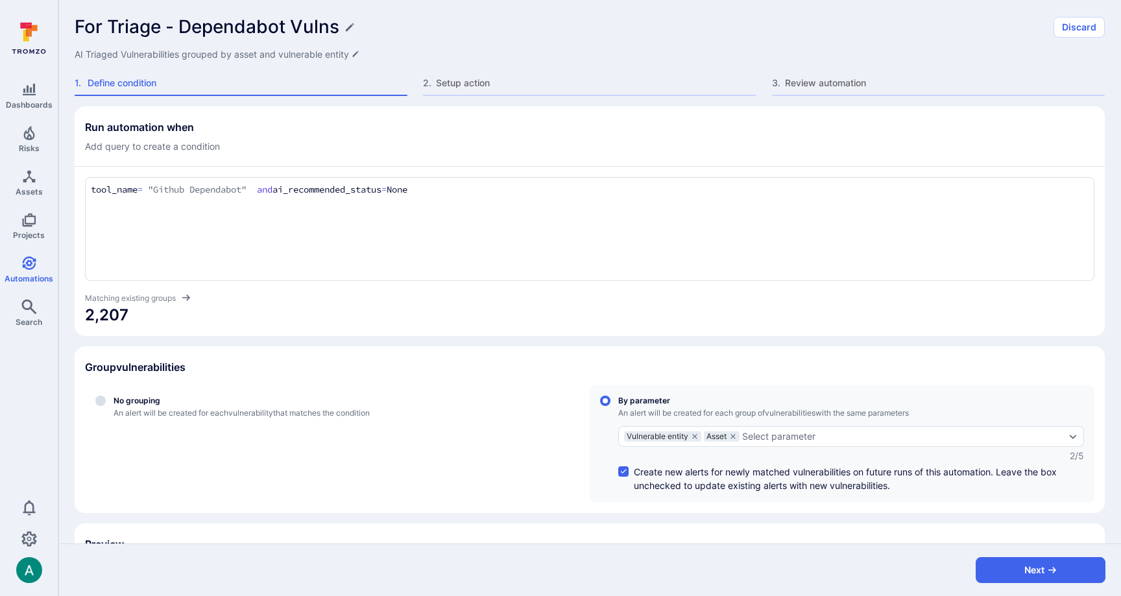
type textarea "tool_name = "Github Dependabot" and ai_recommended_status = None"
click at [613, 365] on div "Group vulnerabilities" at bounding box center [589, 367] width 1009 height 21
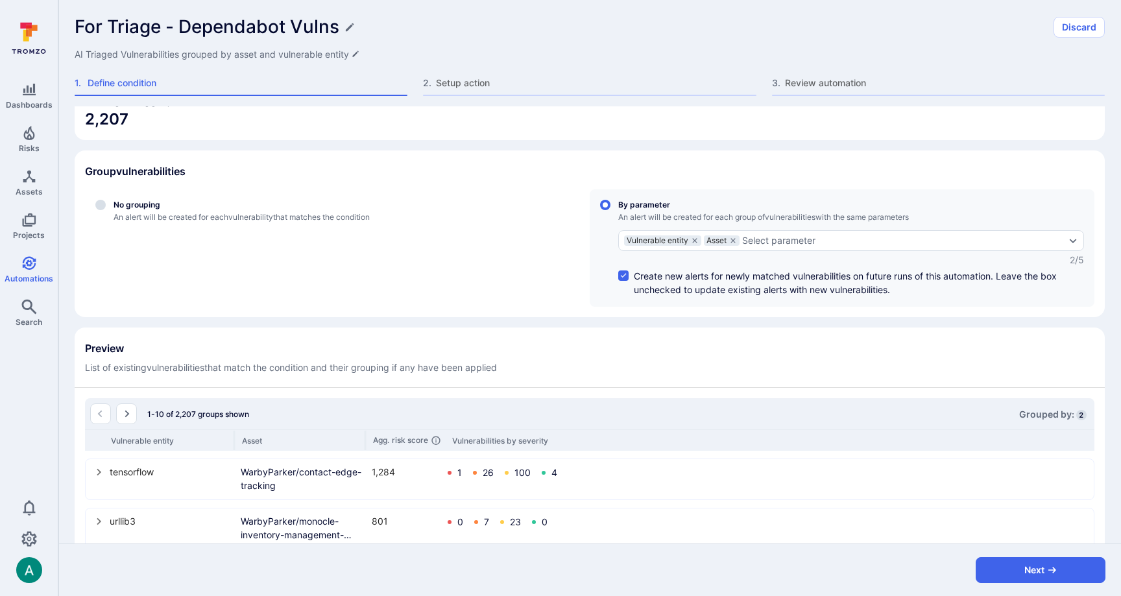
scroll to position [241, 0]
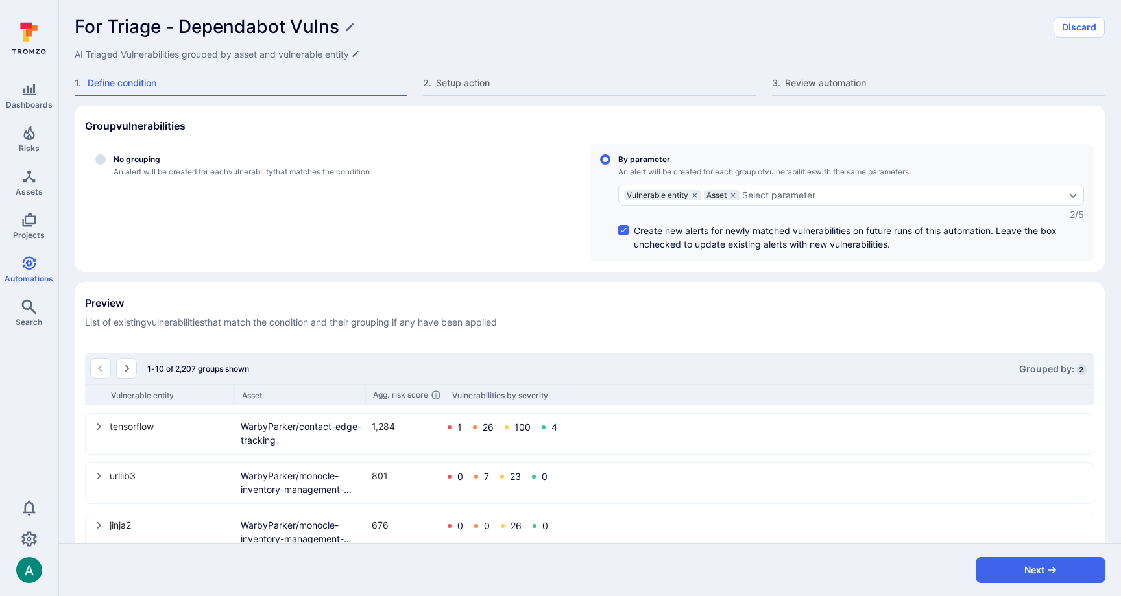
click at [625, 228] on input "controlled" at bounding box center [623, 230] width 10 height 10
checkbox input "false"
click at [732, 195] on icon "grouping parameters" at bounding box center [733, 195] width 8 height 8
click at [610, 165] on input "By parameter An alert will be created for each group of vulnerabilities with th…" at bounding box center [605, 159] width 10 height 10
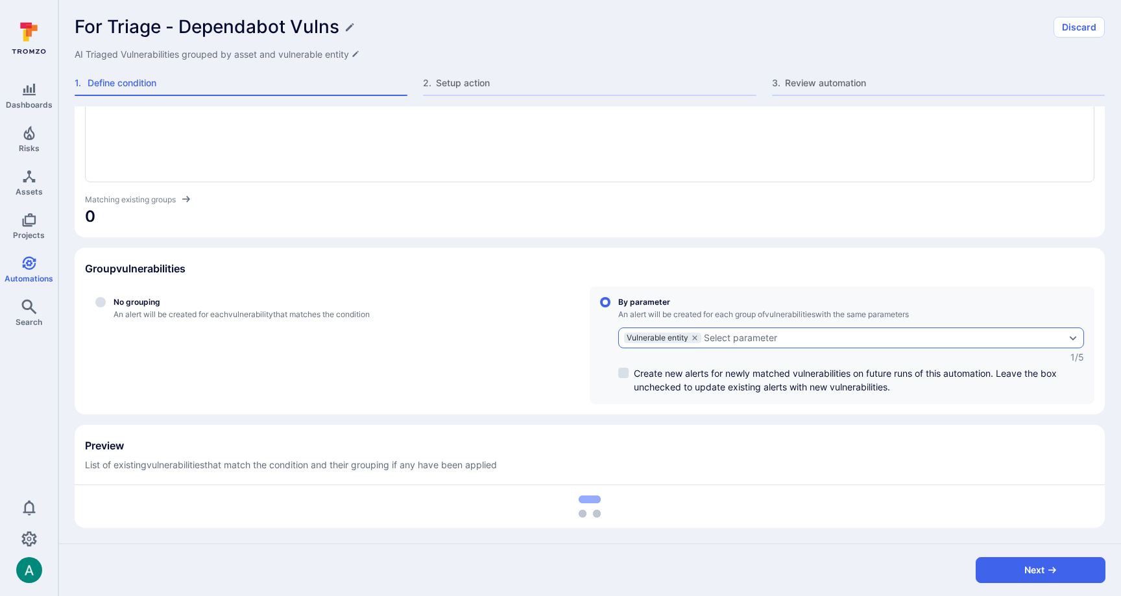
scroll to position [99, 0]
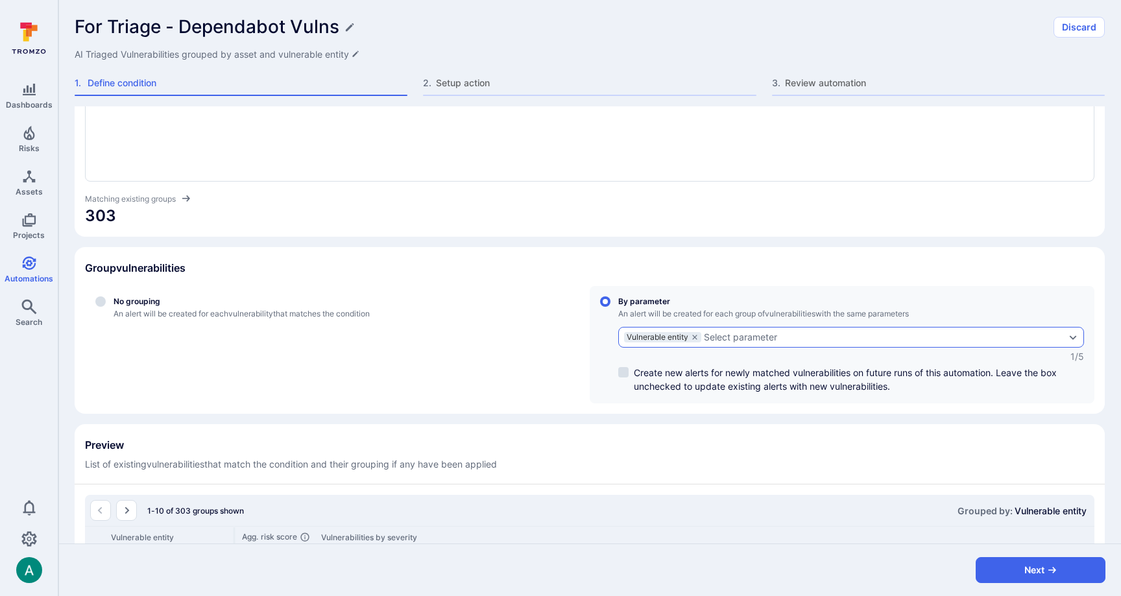
click at [732, 337] on div "Select parameter" at bounding box center [740, 337] width 73 height 10
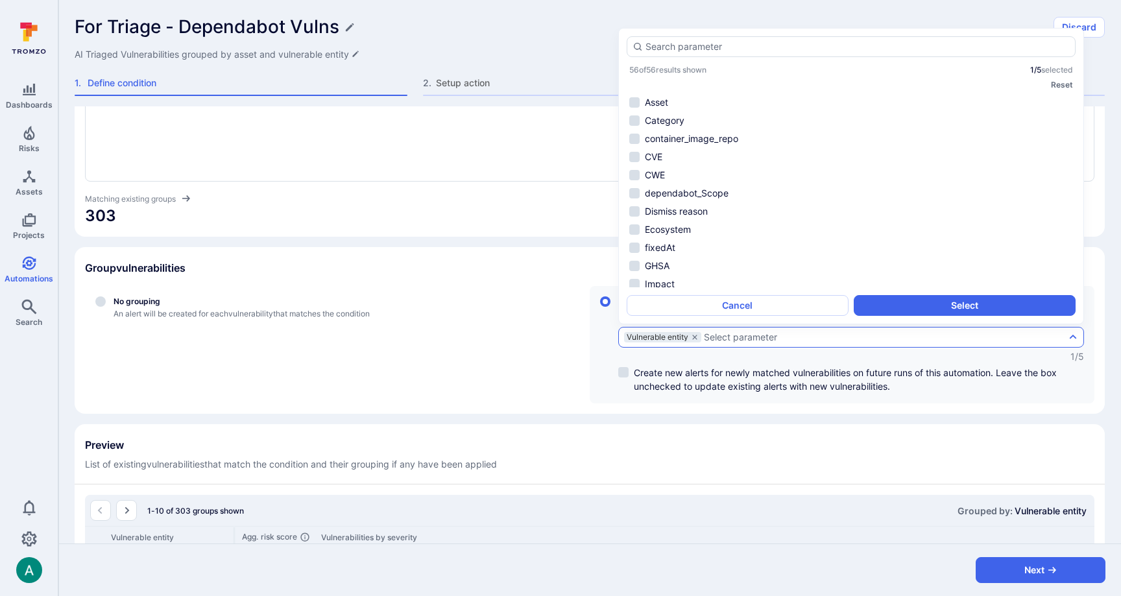
scroll to position [786, 0]
click at [666, 136] on li "Source path" at bounding box center [851, 134] width 449 height 16
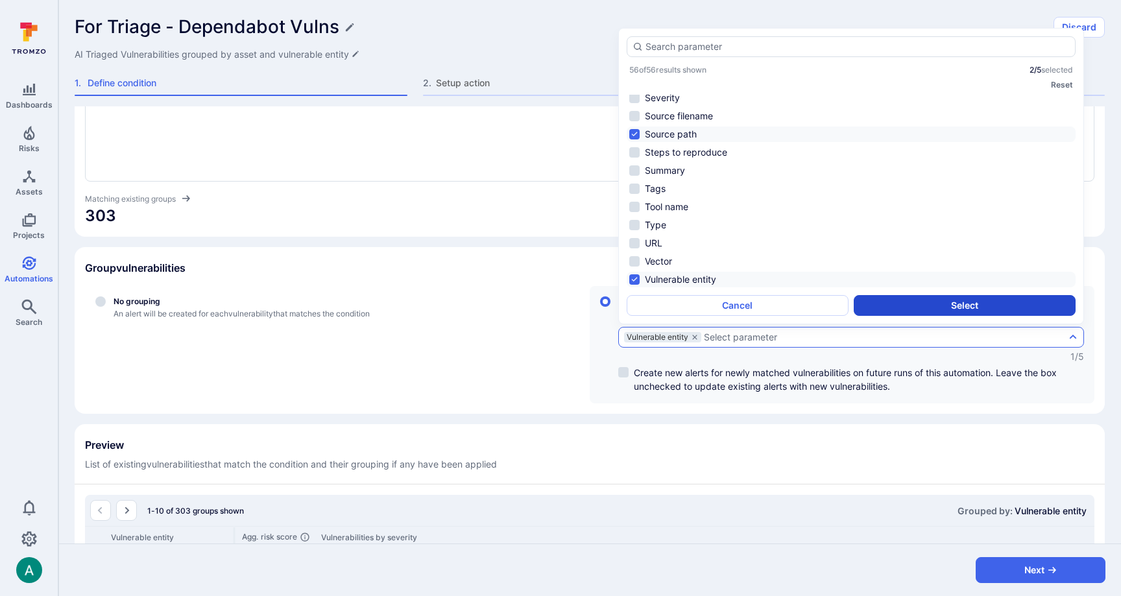
click at [911, 304] on button "Select" at bounding box center [965, 305] width 222 height 21
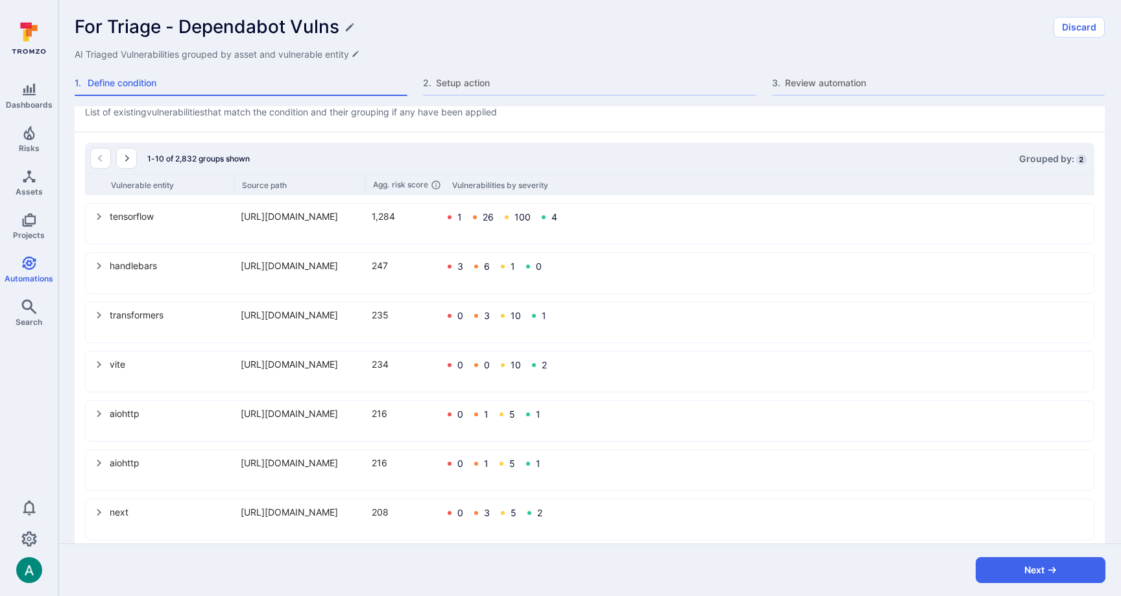
scroll to position [457, 0]
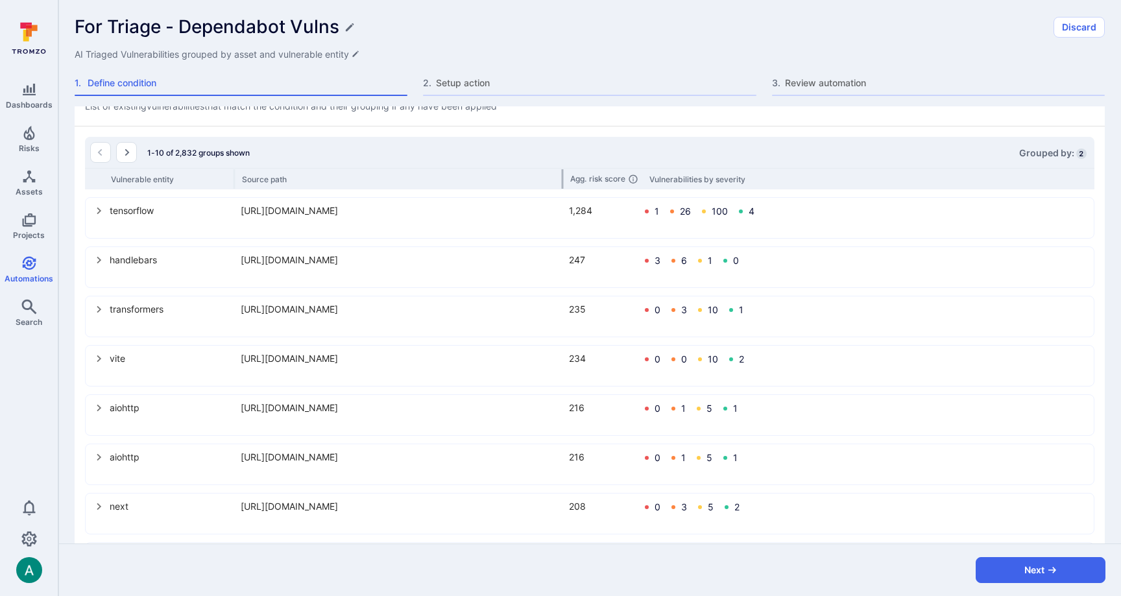
drag, startPoint x: 365, startPoint y: 178, endPoint x: 562, endPoint y: 186, distance: 197.4
click at [562, 186] on div at bounding box center [563, 178] width 2 height 19
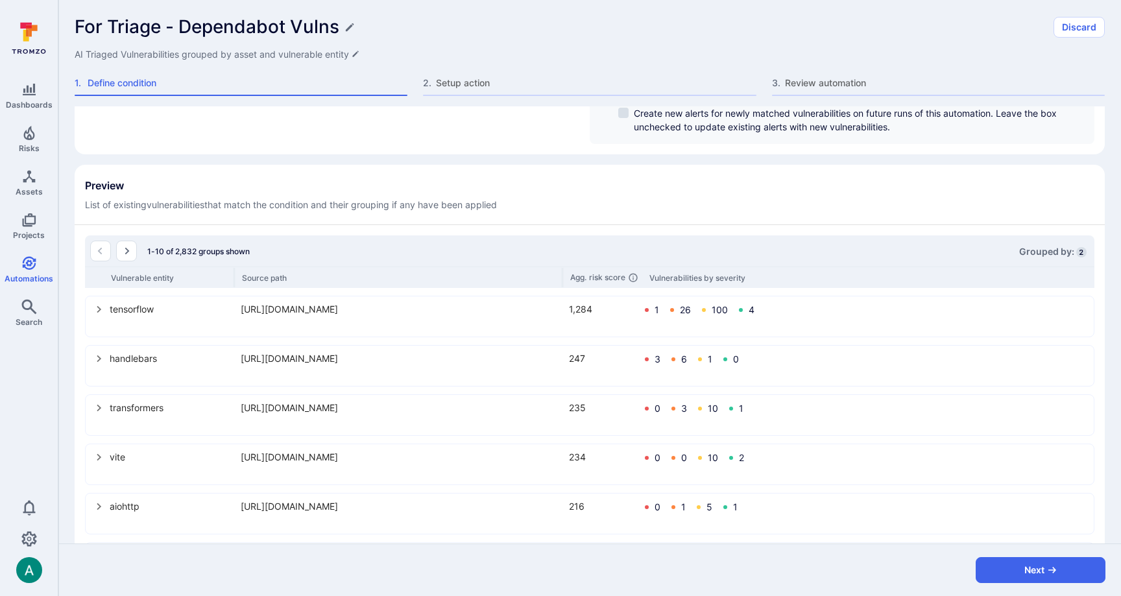
scroll to position [0, 0]
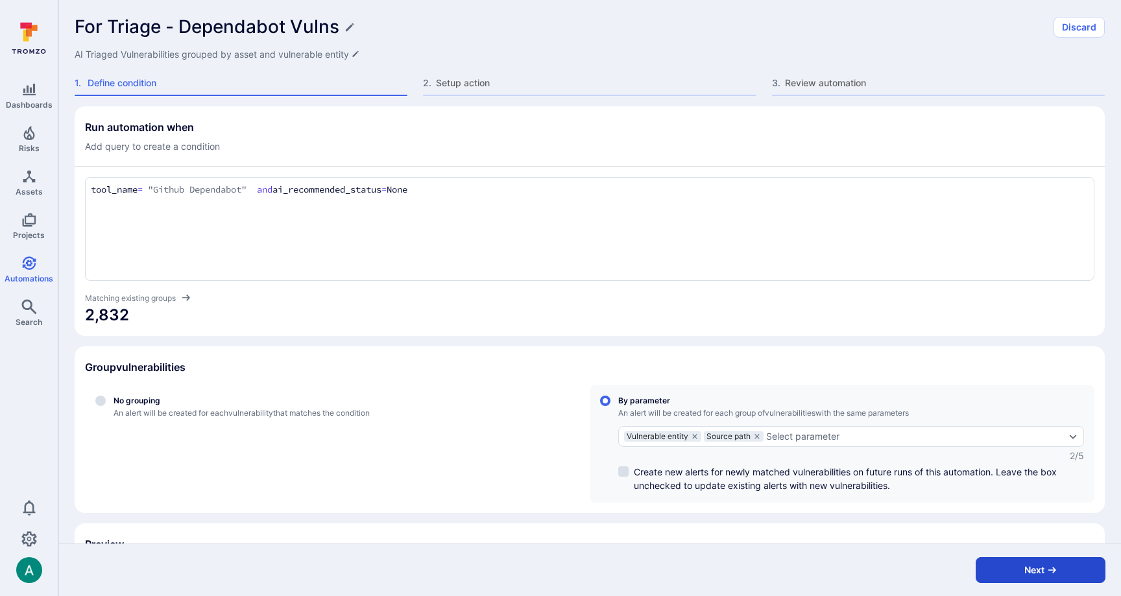
click at [1031, 570] on button "Next" at bounding box center [1041, 570] width 130 height 26
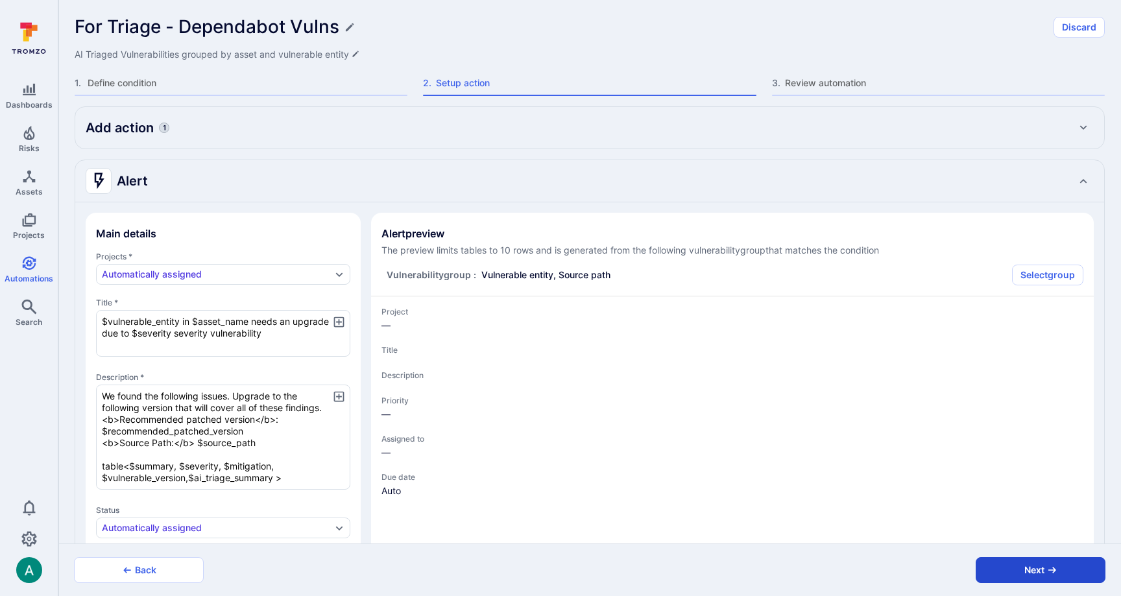
type textarea "x"
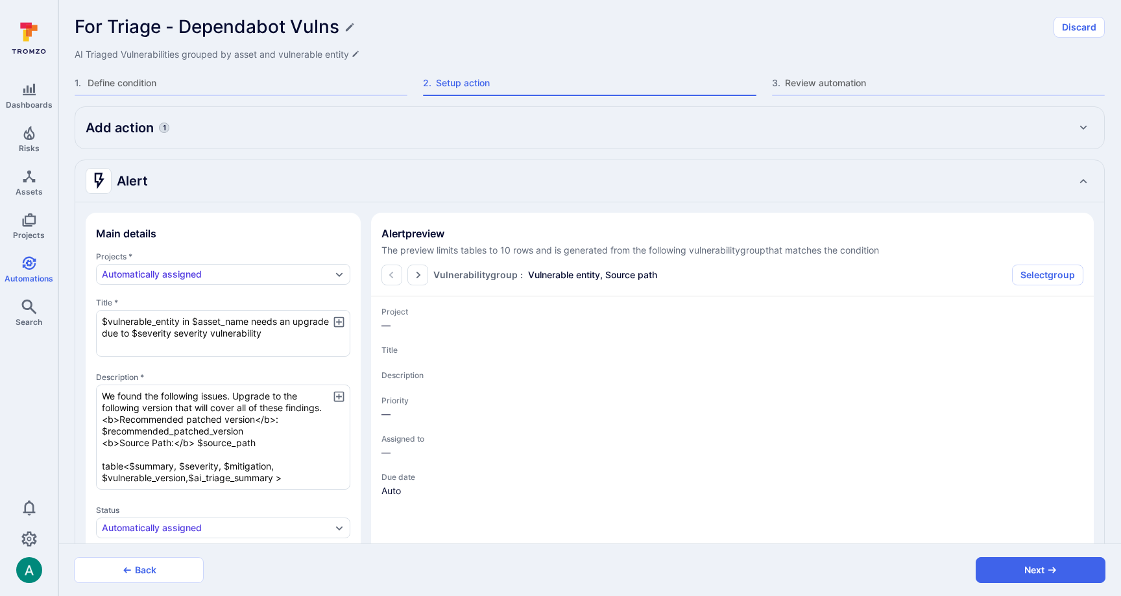
type textarea "x"
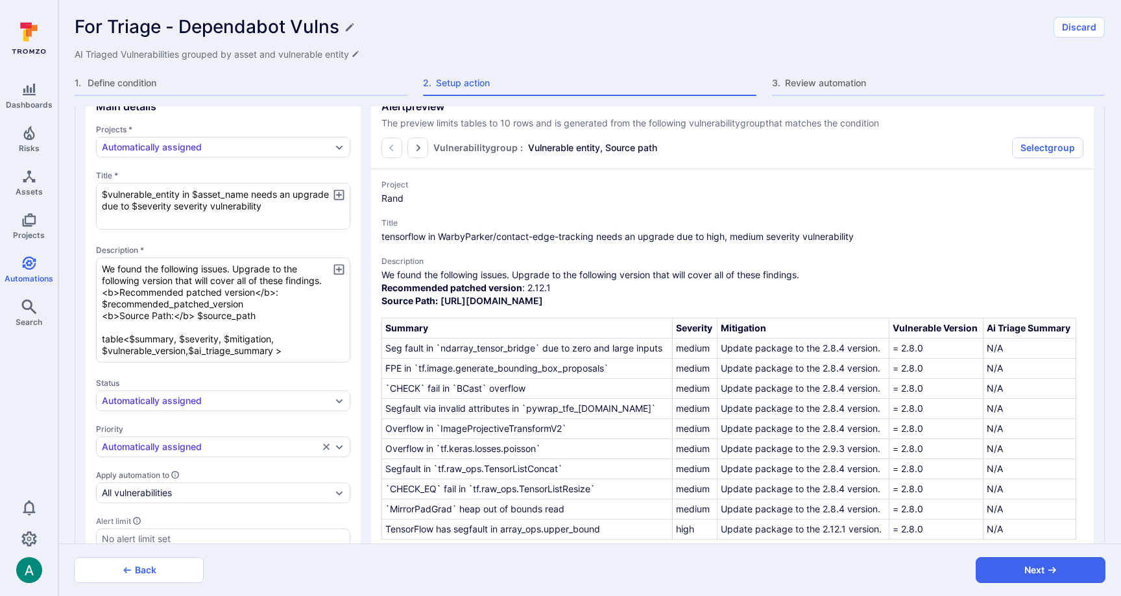
scroll to position [129, 0]
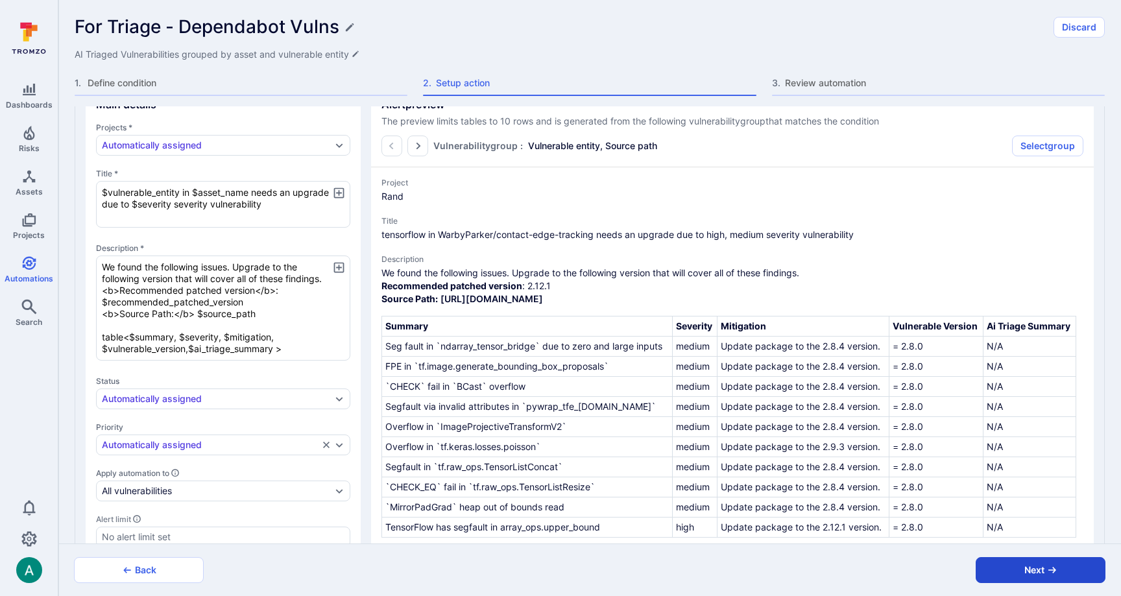
click at [1021, 562] on button "Next" at bounding box center [1041, 570] width 130 height 26
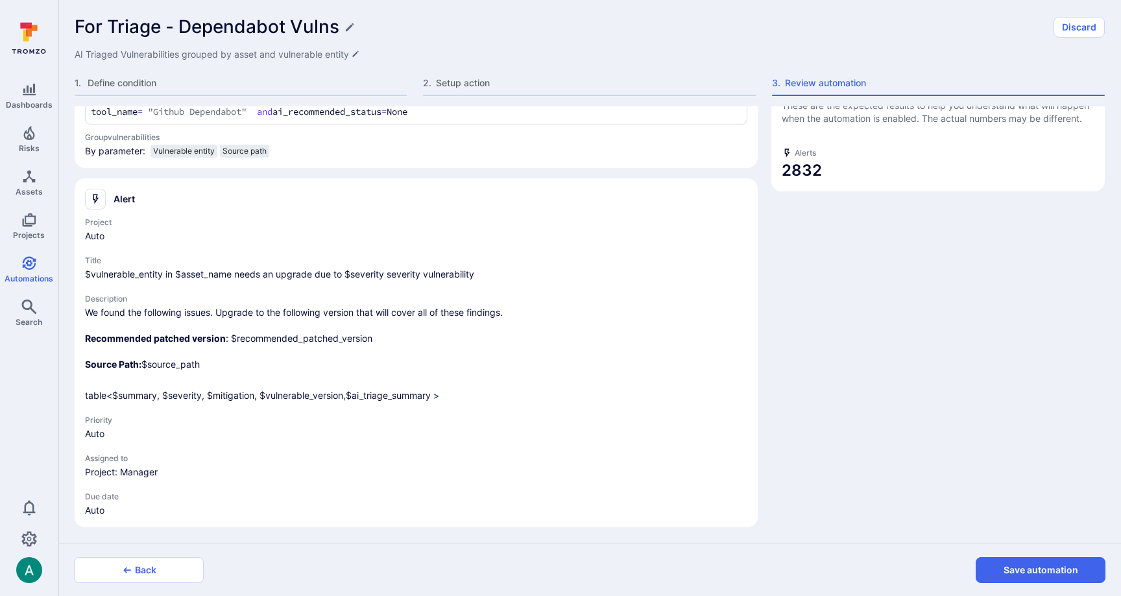
scroll to position [0, 0]
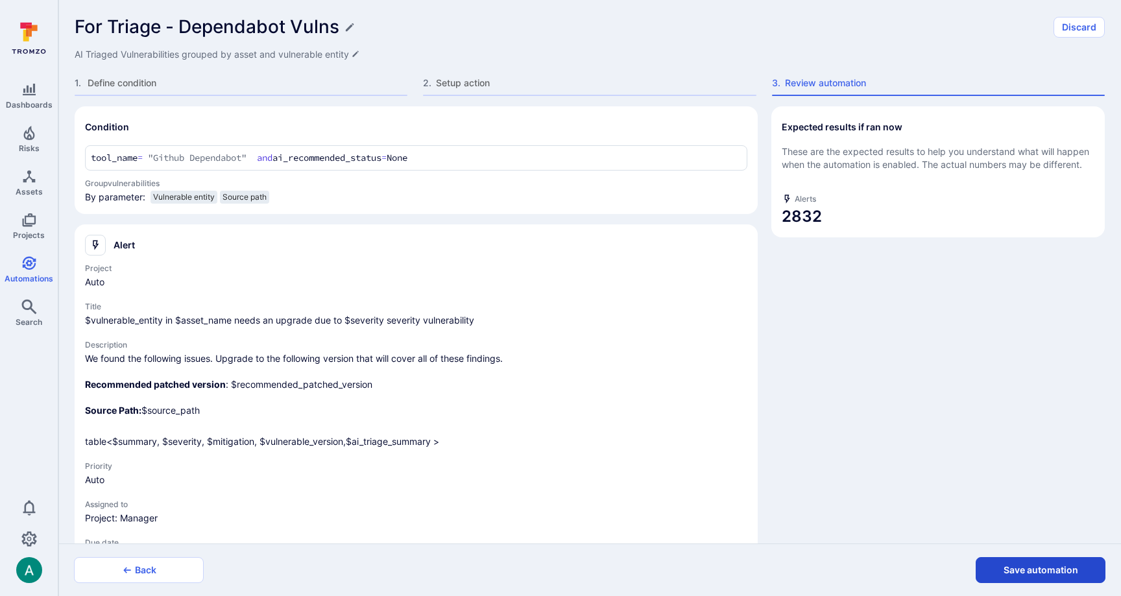
click at [1011, 569] on button "Save automation" at bounding box center [1041, 570] width 130 height 26
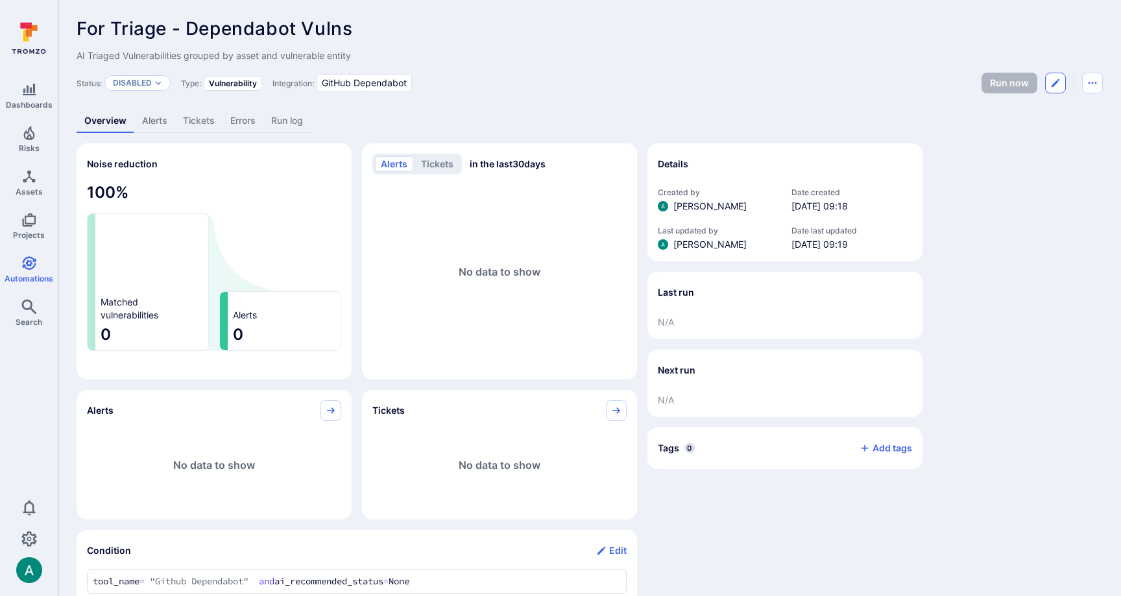
click at [1057, 84] on icon "Edit automation" at bounding box center [1055, 83] width 10 height 10
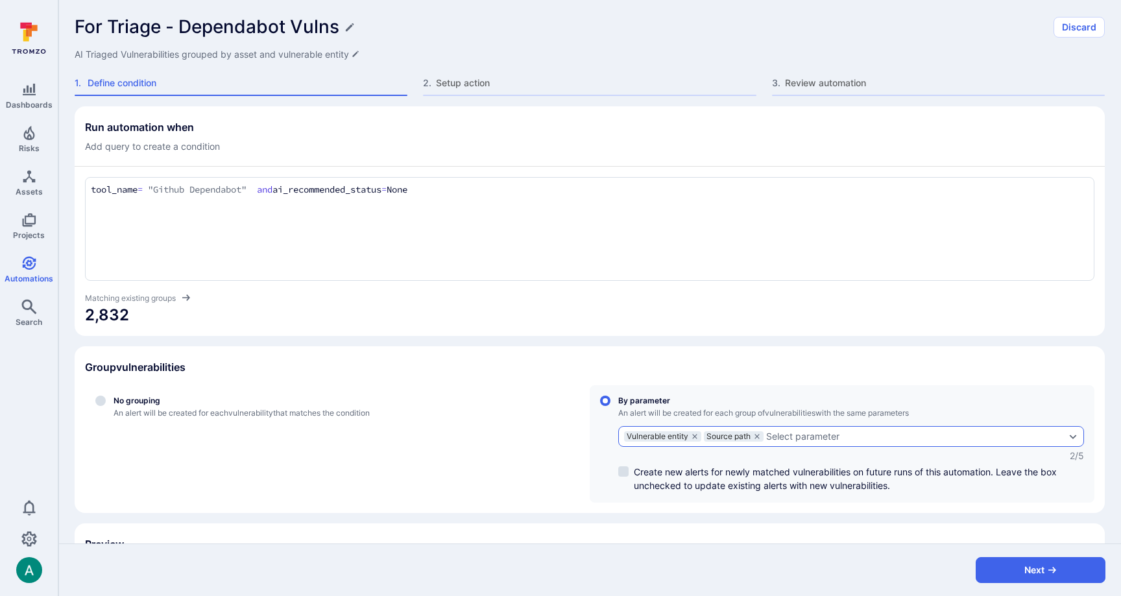
click at [816, 435] on div "Select parameter" at bounding box center [802, 436] width 73 height 10
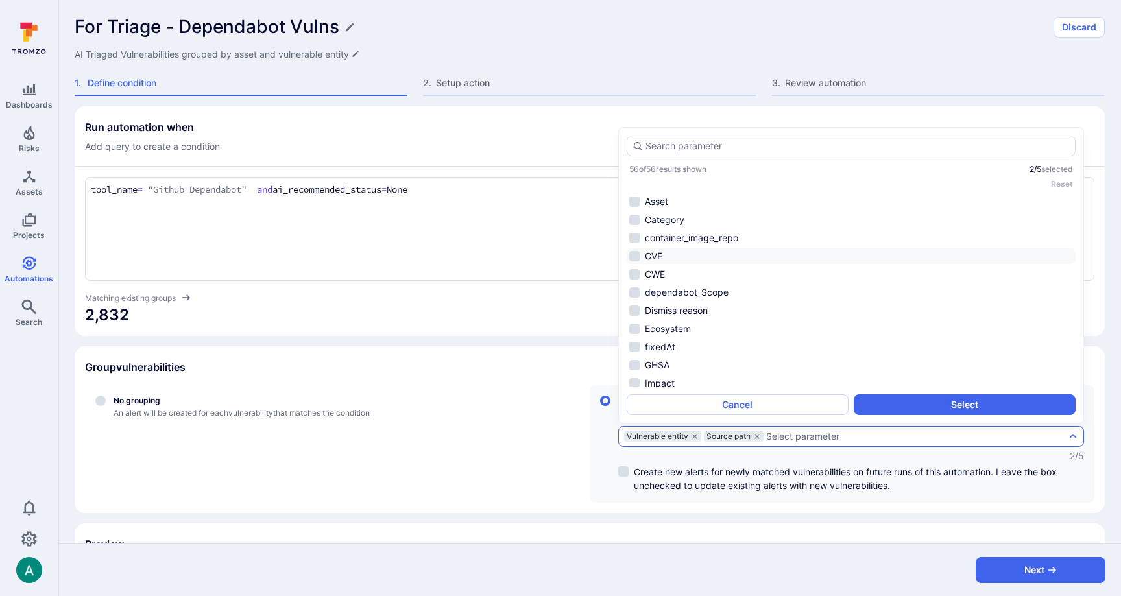
click at [683, 249] on li "CVE" at bounding box center [851, 256] width 449 height 16
click at [993, 405] on button "Select" at bounding box center [965, 404] width 222 height 21
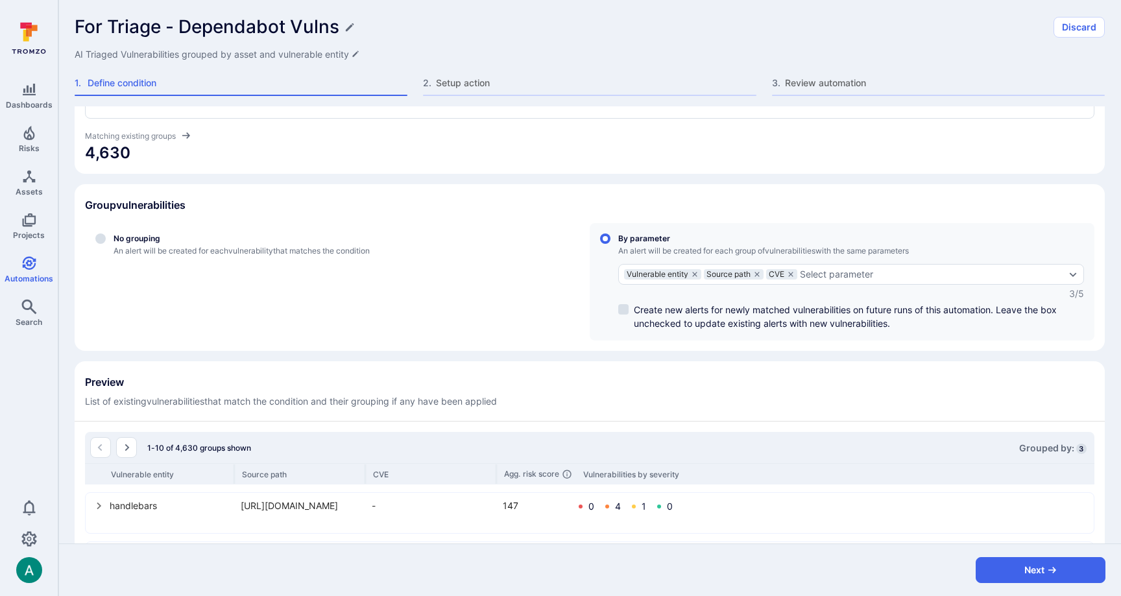
scroll to position [261, 0]
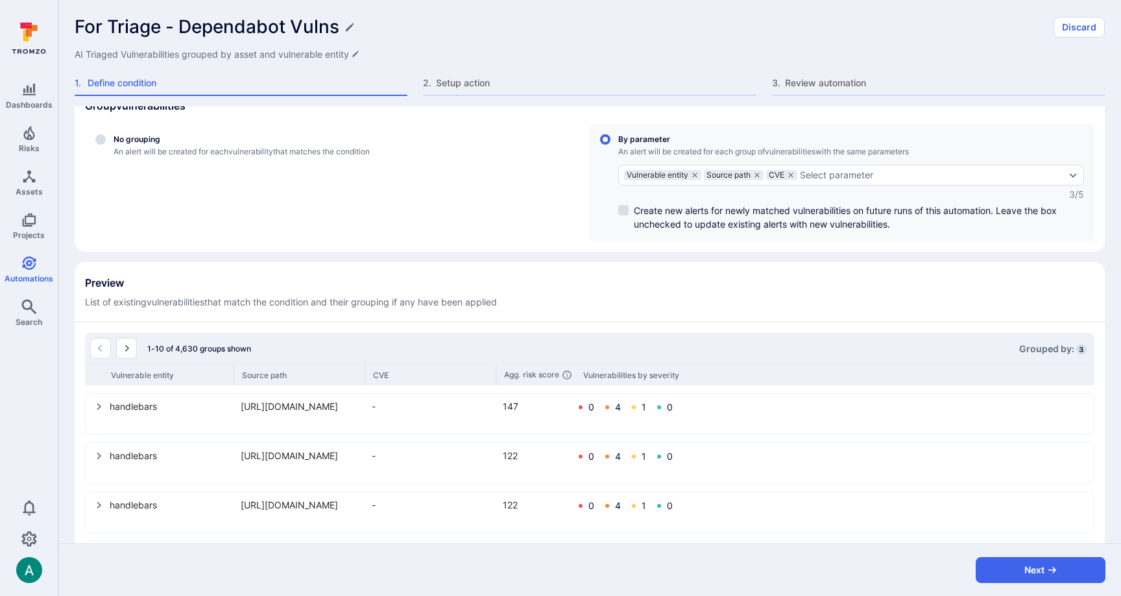
click at [760, 278] on div "Preview List of existing vulnerabilities that match the condition and their gro…" at bounding box center [589, 292] width 1009 height 32
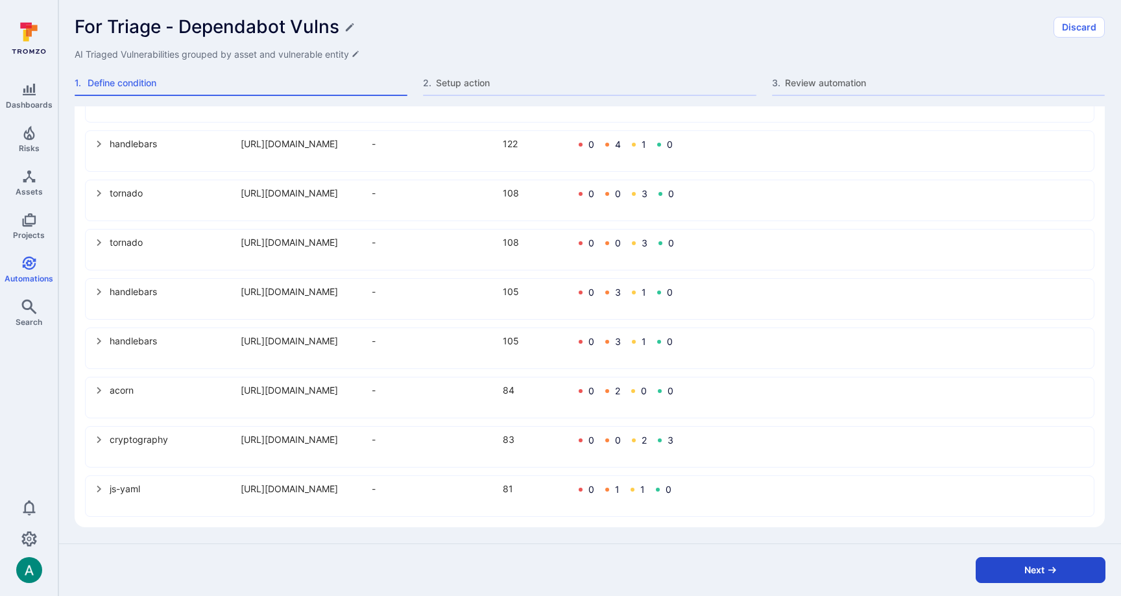
click at [1039, 571] on button "Next" at bounding box center [1041, 570] width 130 height 26
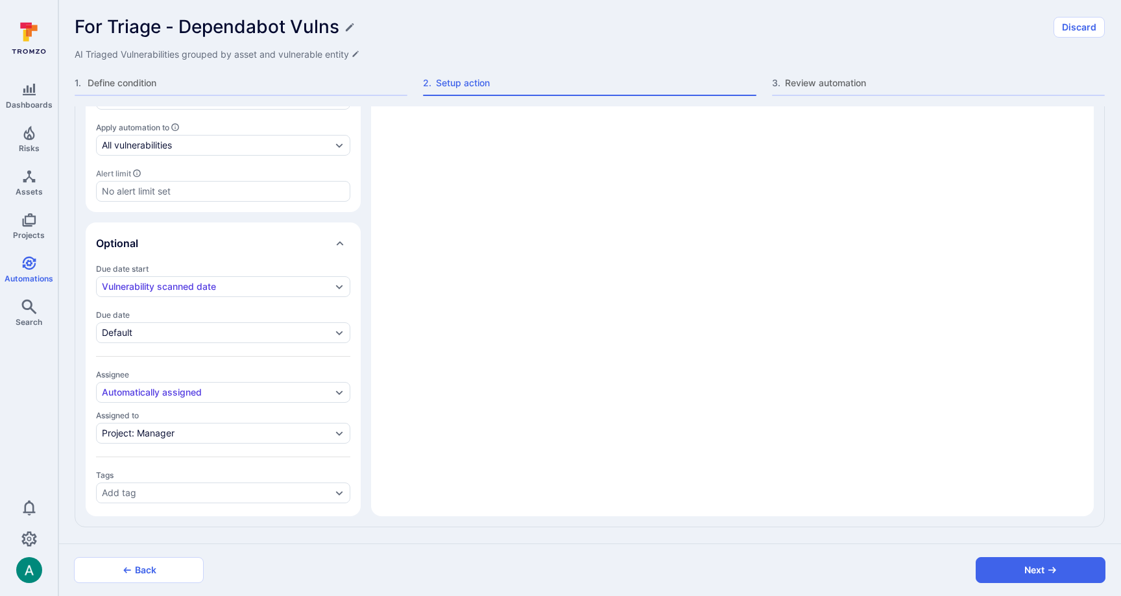
scroll to position [0, 0]
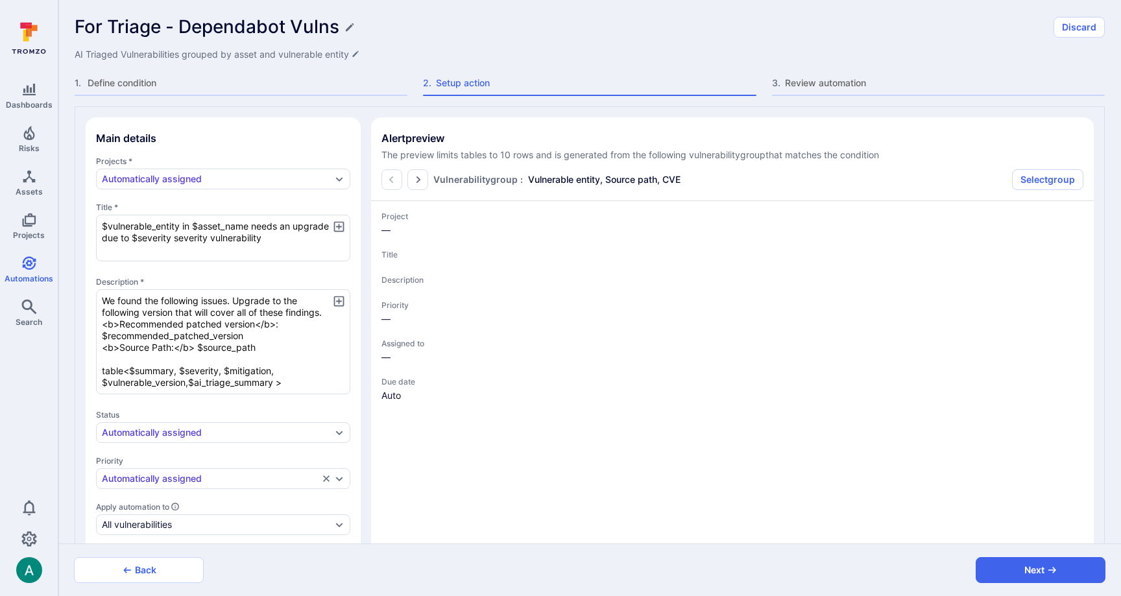
type textarea "x"
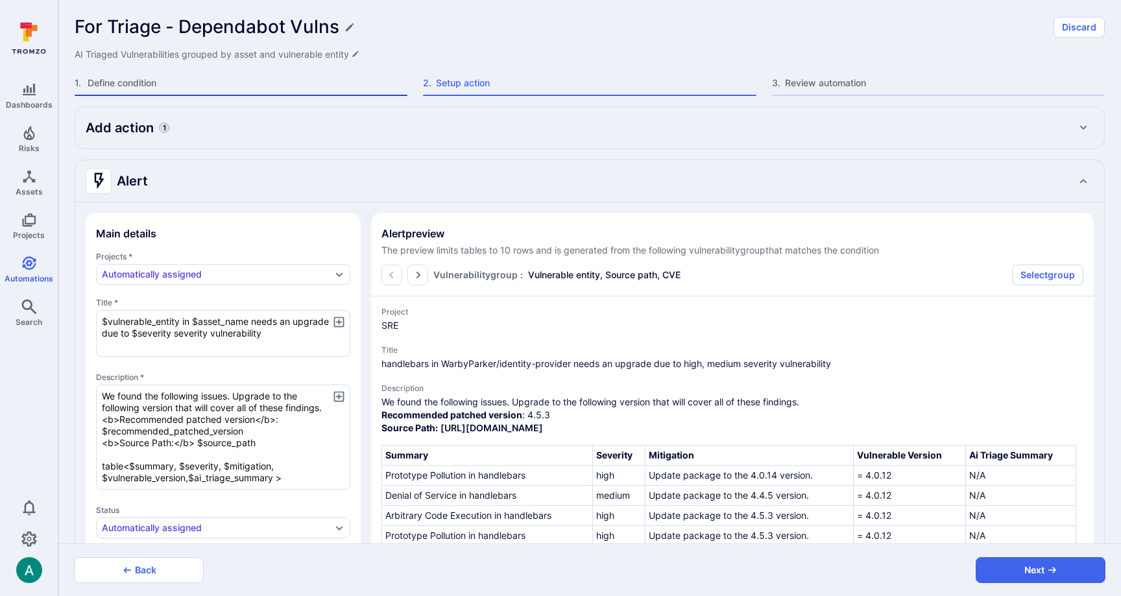
click at [180, 83] on span "Define condition" at bounding box center [248, 83] width 320 height 13
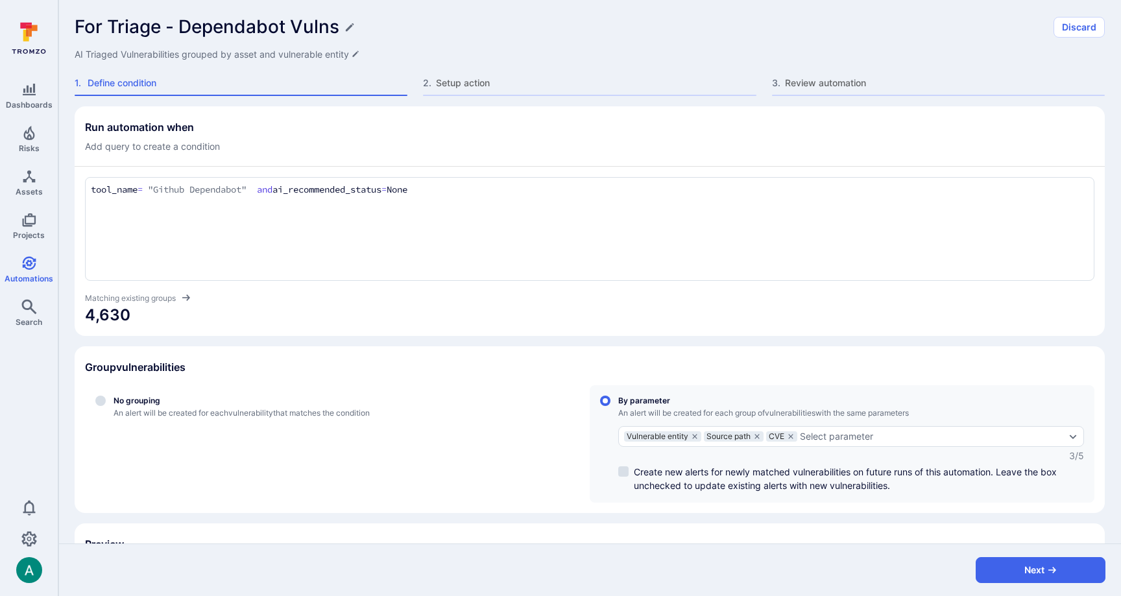
click at [490, 190] on textarea "tool_name = "Github Dependabot" and ai_recommended_status = None" at bounding box center [590, 190] width 998 height 14
click at [849, 371] on div "Group vulnerabilities" at bounding box center [589, 367] width 1009 height 21
drag, startPoint x: 523, startPoint y: 193, endPoint x: 542, endPoint y: 191, distance: 18.2
click at [542, 191] on textarea "tool_name = "Github Dependabot" and ai_recommended_status = None and score > 10" at bounding box center [590, 190] width 998 height 14
drag, startPoint x: 523, startPoint y: 188, endPoint x: 551, endPoint y: 188, distance: 27.2
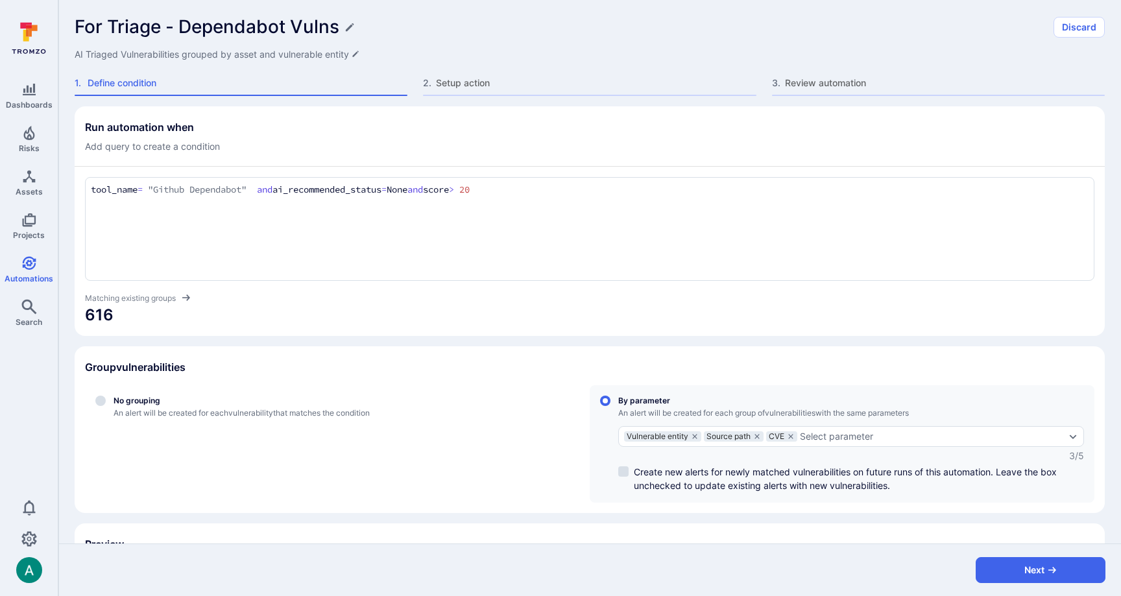
click at [551, 188] on textarea "tool_name = "Github Dependabot" and ai_recommended_status = None and score > 20" at bounding box center [590, 190] width 998 height 14
type textarea "tool_name = "Github Dependabot" and ai_recommended_status = None and score > 30"
click at [693, 329] on section "Run automation when Add query to create a condition tool_name = "Github Dependa…" at bounding box center [590, 221] width 1030 height 230
click at [1060, 568] on button "Next" at bounding box center [1041, 570] width 130 height 26
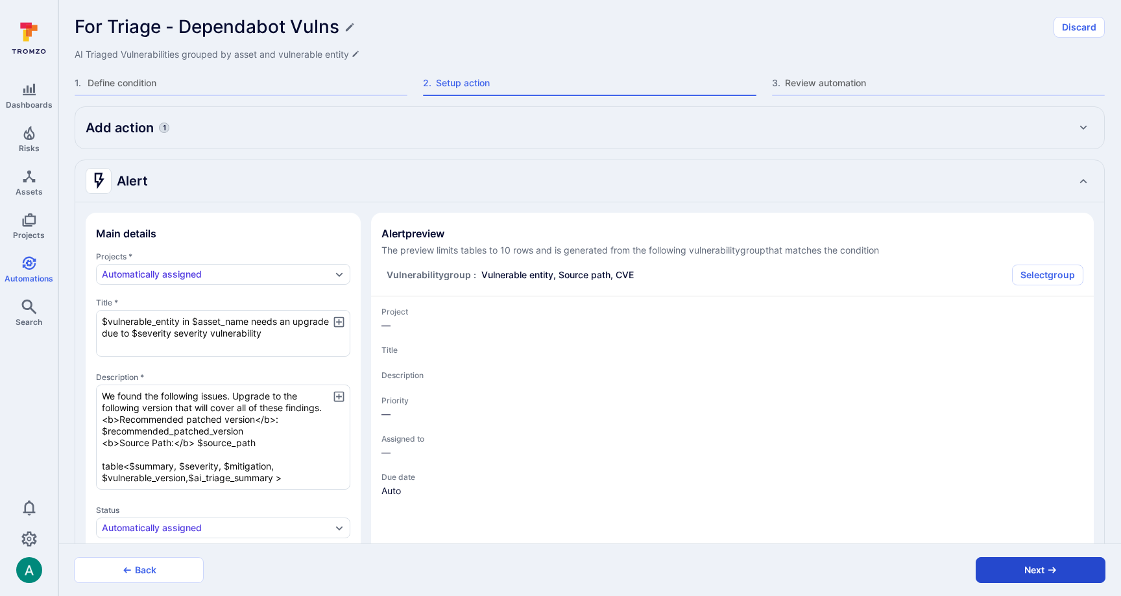
type textarea "x"
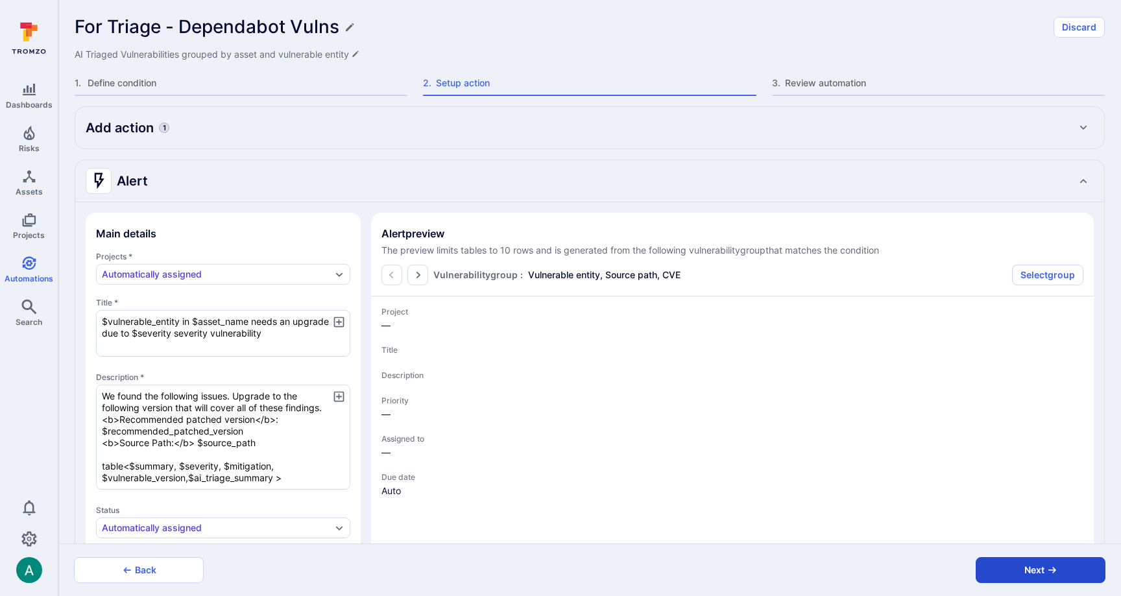
type textarea "x"
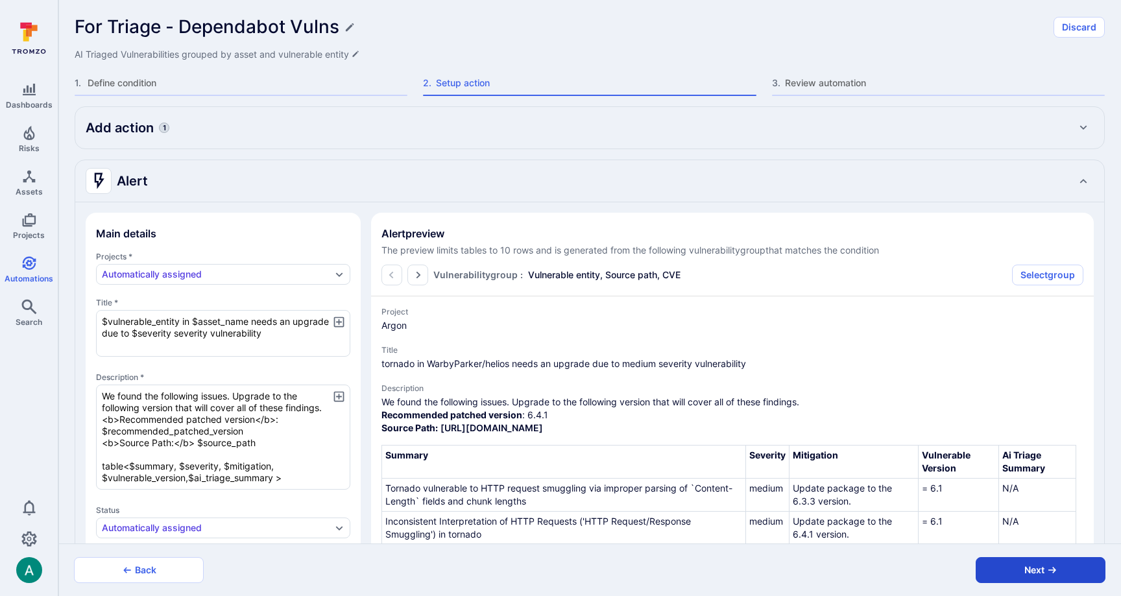
click at [1056, 571] on icon "button" at bounding box center [1052, 570] width 10 height 10
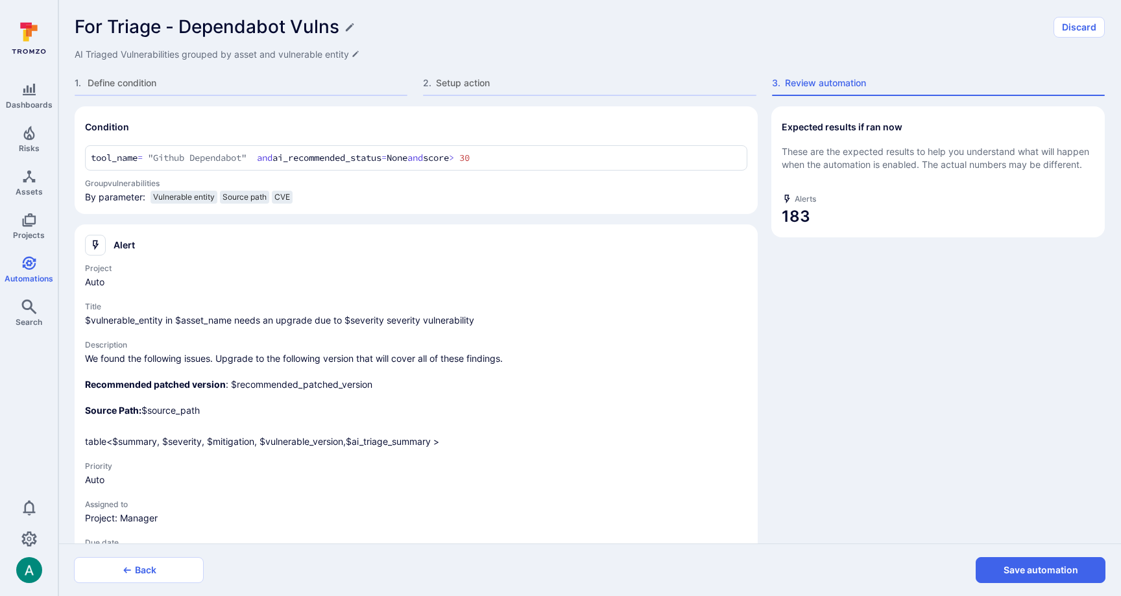
click at [1056, 571] on button "Save automation" at bounding box center [1041, 570] width 130 height 26
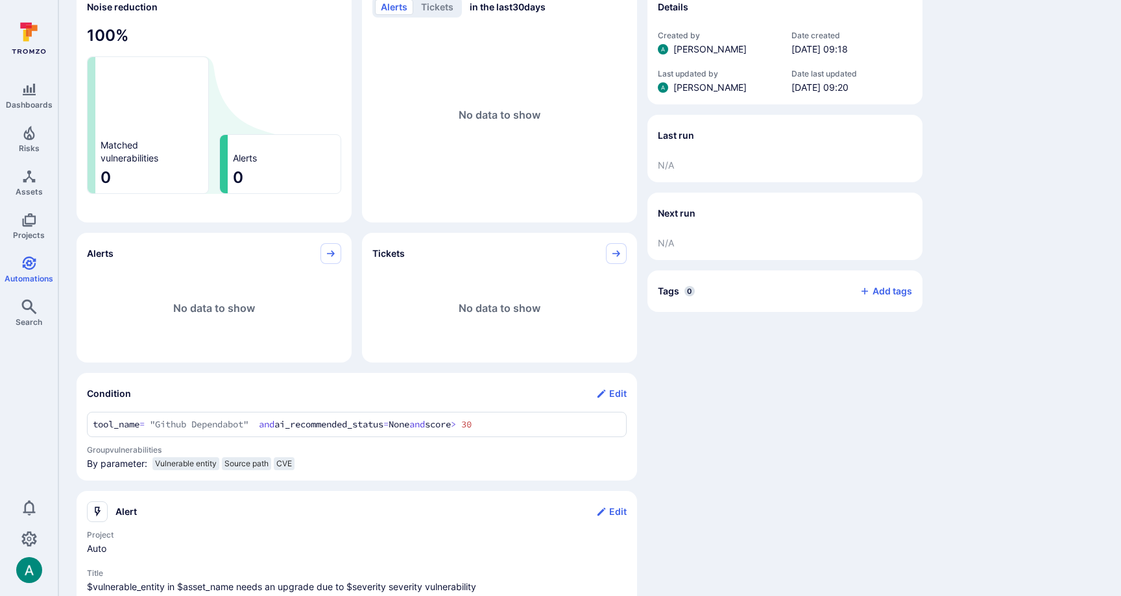
scroll to position [173, 0]
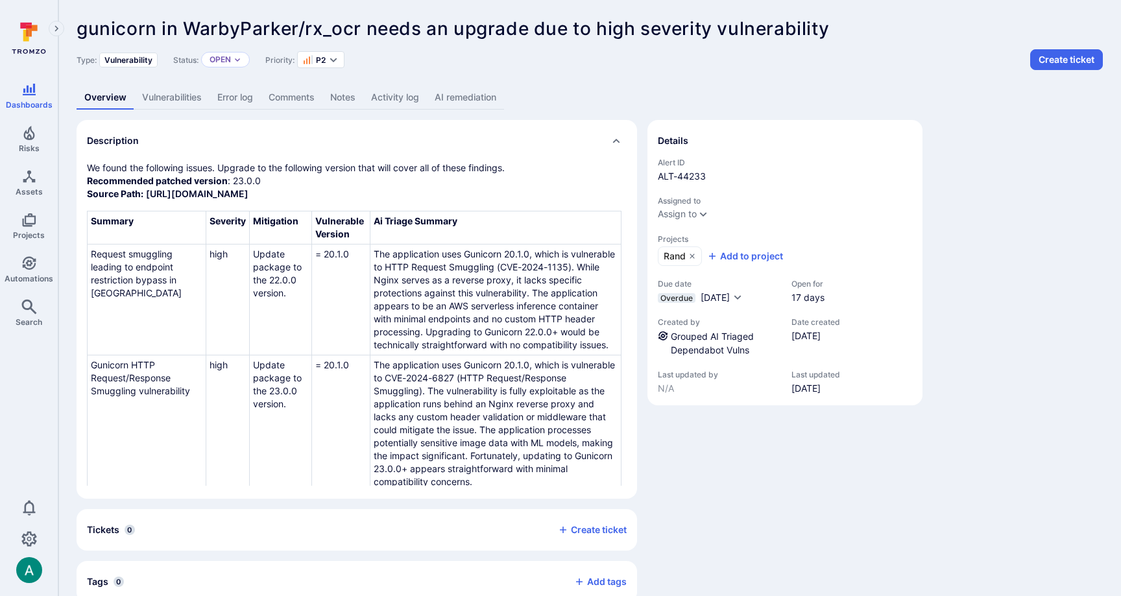
click at [471, 95] on link "AI remediation" at bounding box center [465, 98] width 77 height 24
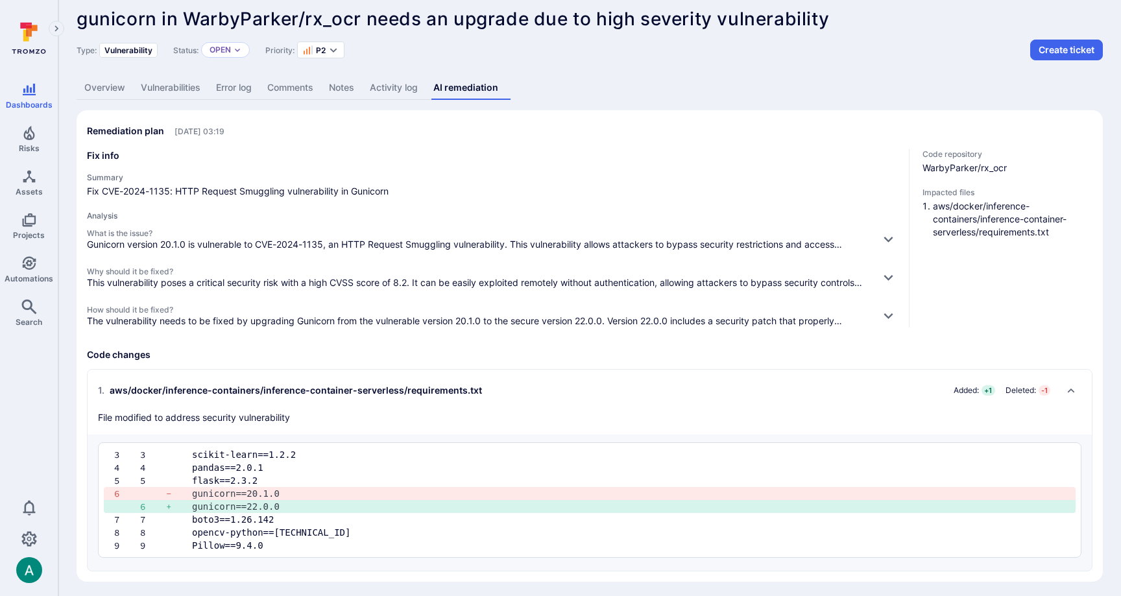
scroll to position [11, 0]
click at [889, 239] on icon "button" at bounding box center [889, 238] width 14 height 14
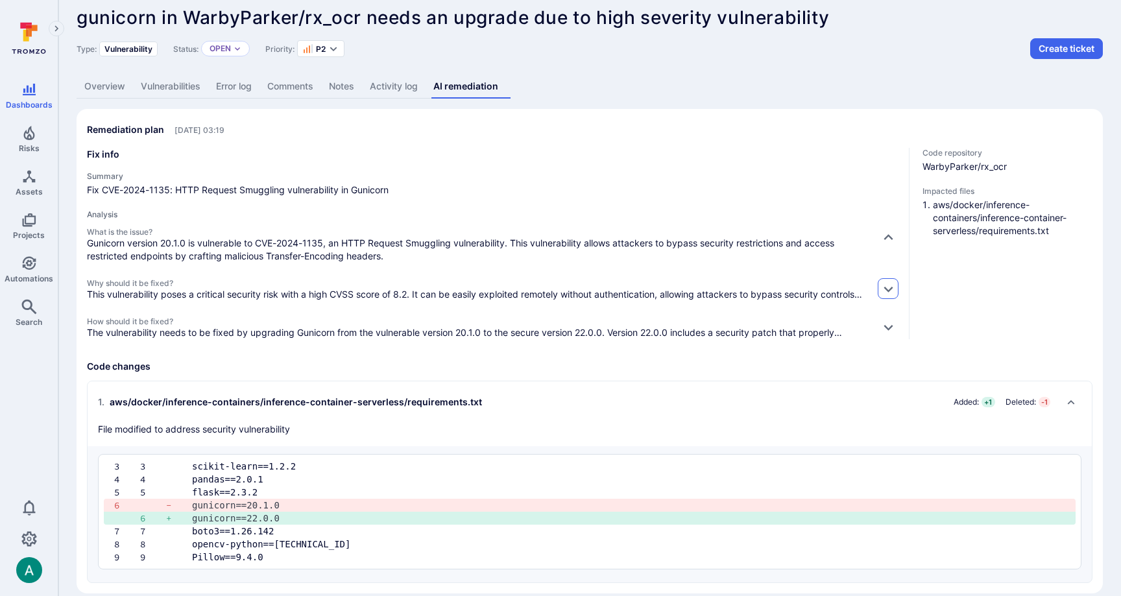
click at [886, 292] on icon "button" at bounding box center [889, 289] width 14 height 14
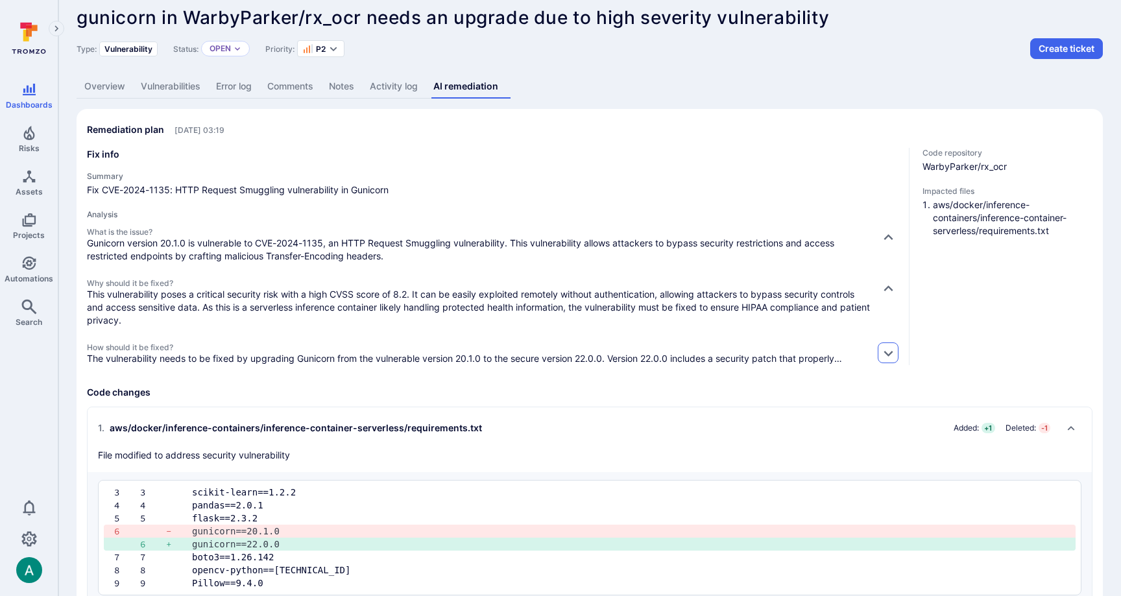
click at [887, 354] on icon "button" at bounding box center [888, 354] width 9 height 6
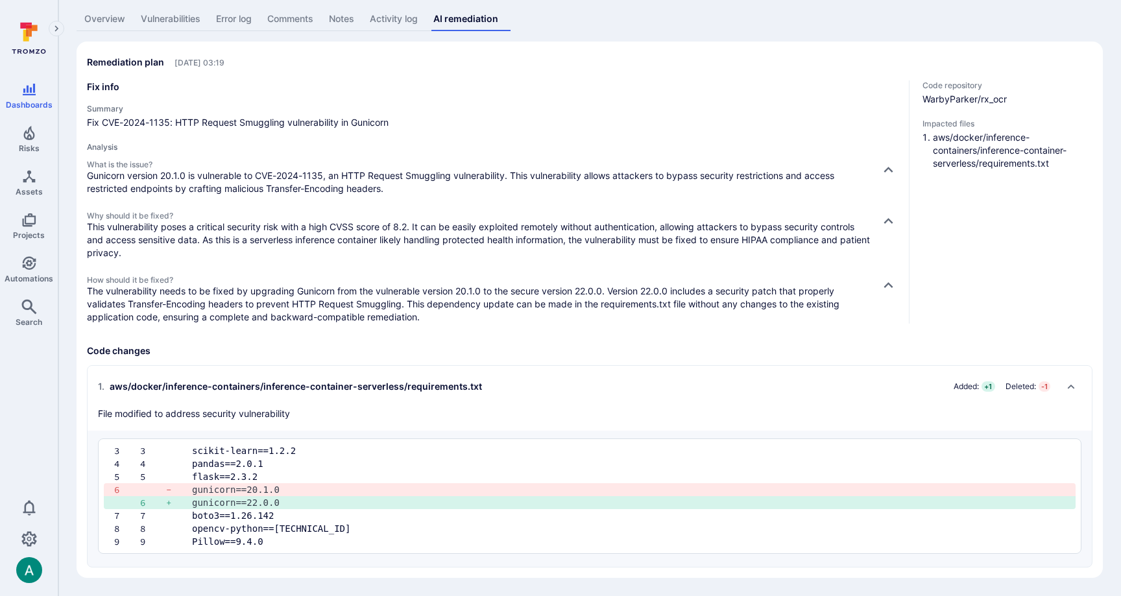
scroll to position [0, 0]
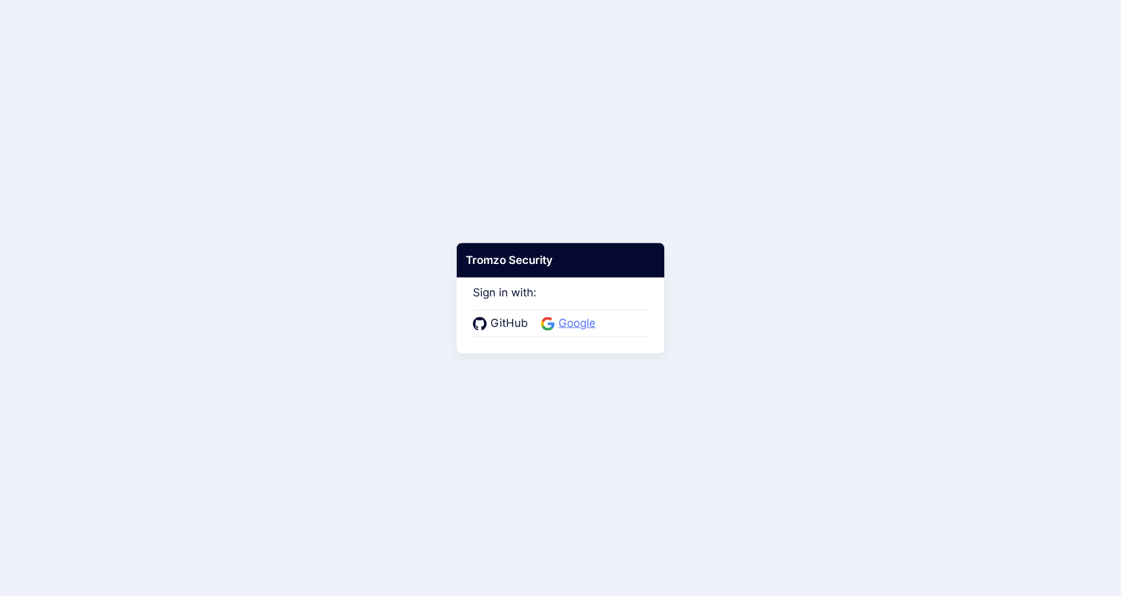
click at [577, 325] on span "Google" at bounding box center [577, 323] width 45 height 17
